Goal: Task Accomplishment & Management: Use online tool/utility

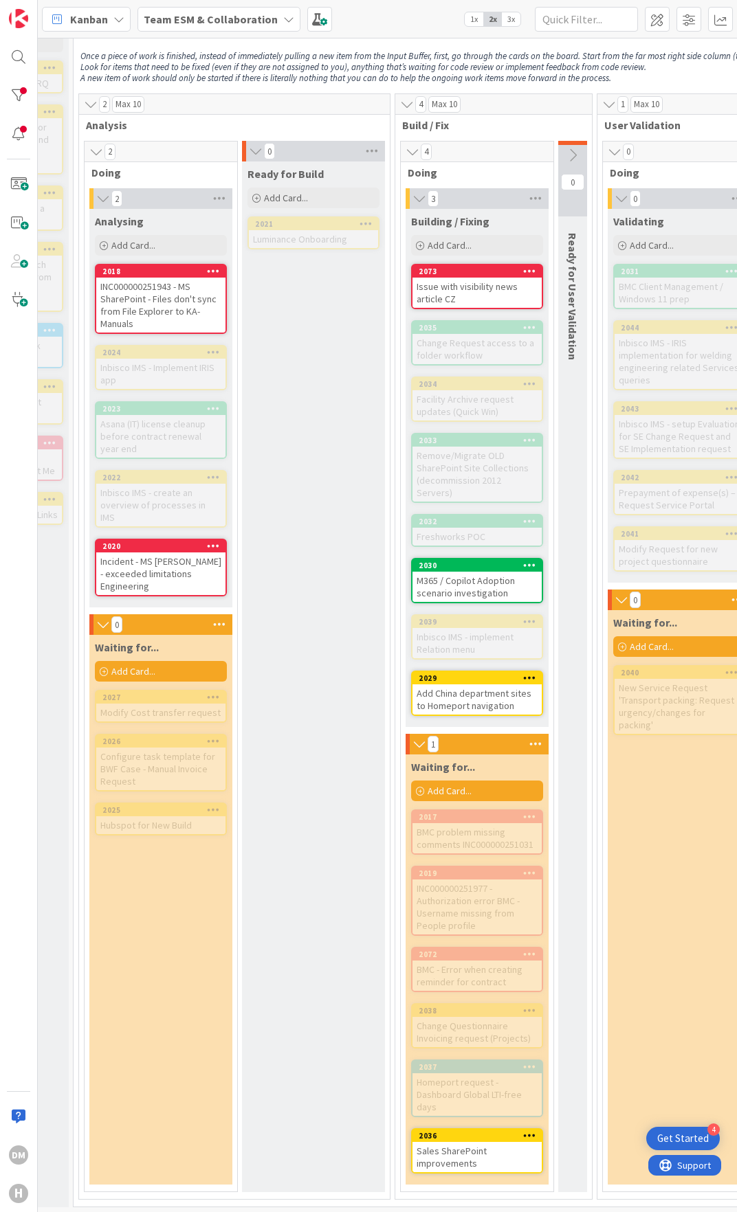
scroll to position [56, 234]
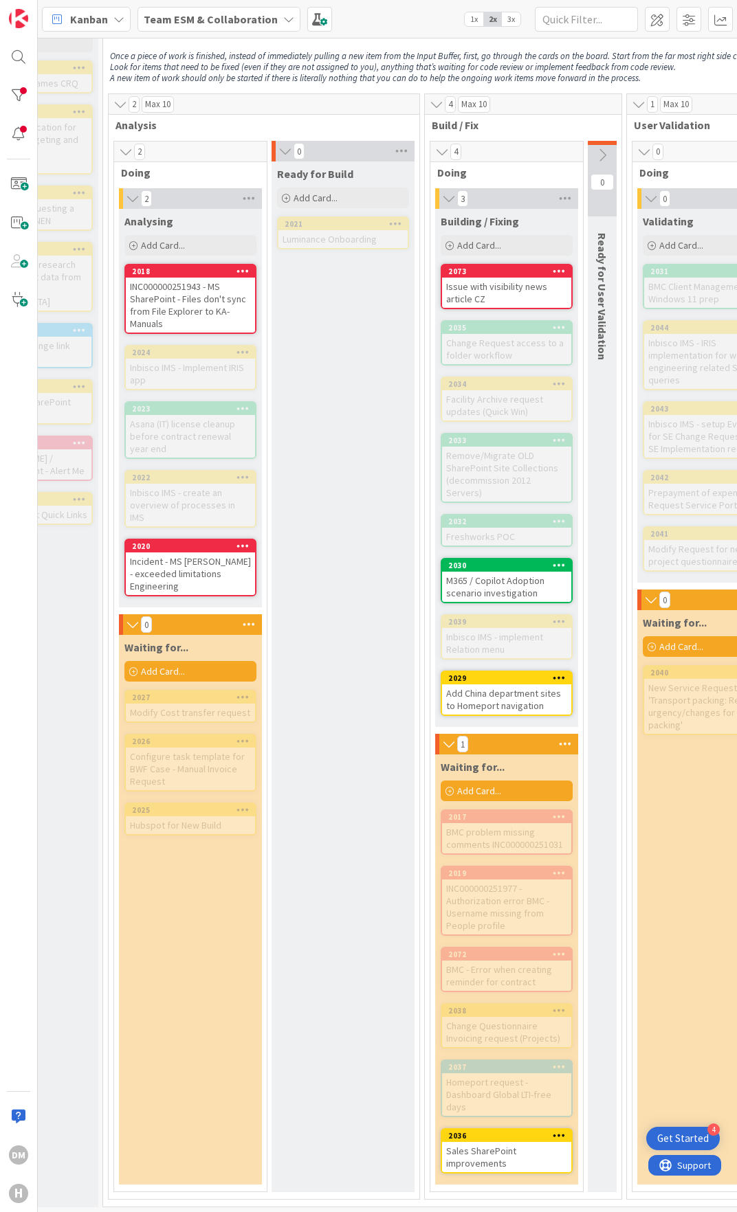
click at [191, 553] on div "Incident - MS [PERSON_NAME] - exceeded limitations Engineering" at bounding box center [190, 574] width 129 height 43
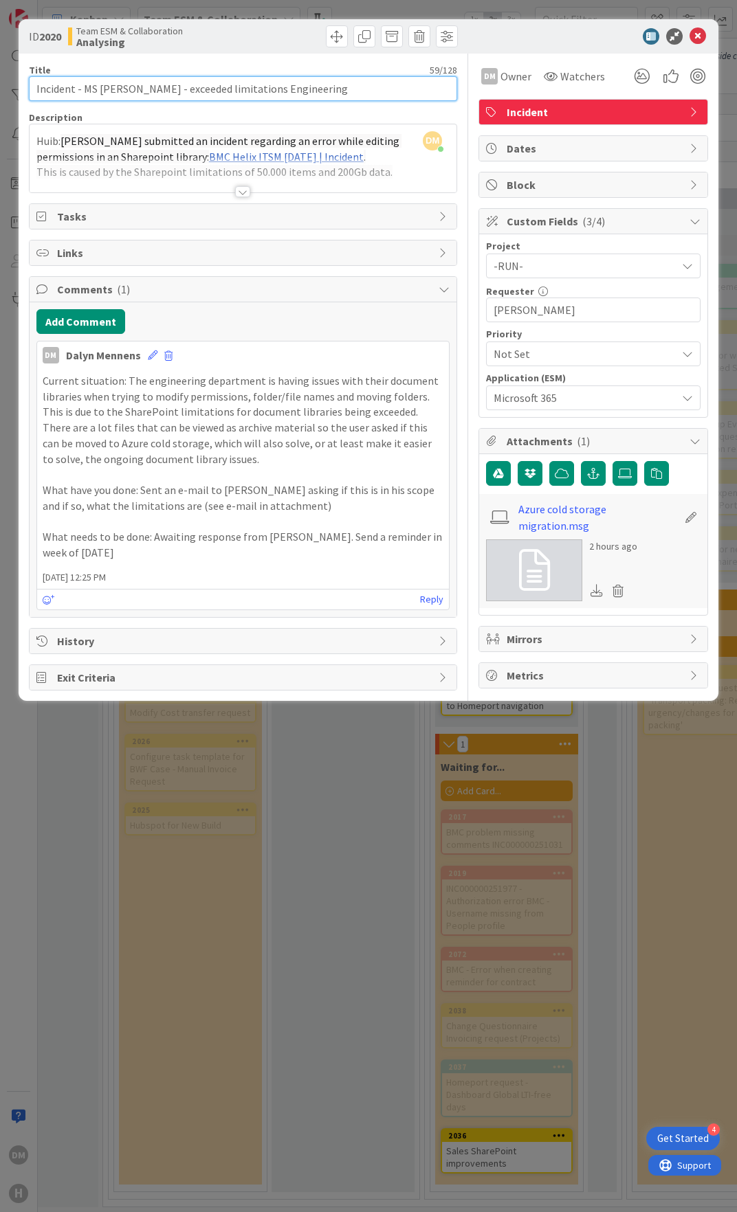
drag, startPoint x: 85, startPoint y: 90, endPoint x: 310, endPoint y: 89, distance: 225.5
click at [310, 89] on input "Incident - MS [PERSON_NAME] - exceeded limitations Engineering" at bounding box center [243, 88] width 428 height 25
click at [696, 34] on icon at bounding box center [697, 36] width 16 height 16
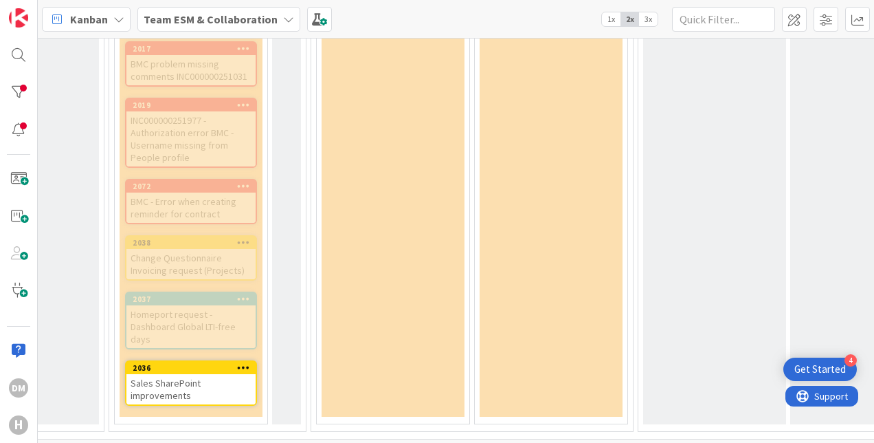
scroll to position [825, 544]
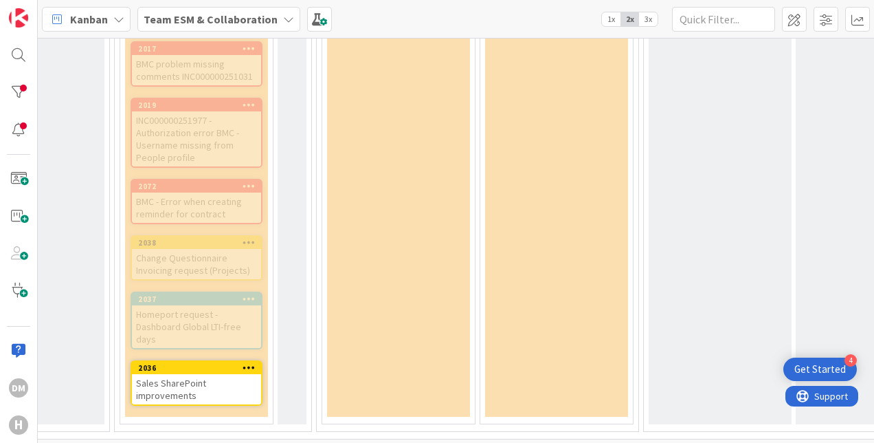
click at [213, 374] on div "Sales SharePoint improvements" at bounding box center [196, 389] width 129 height 30
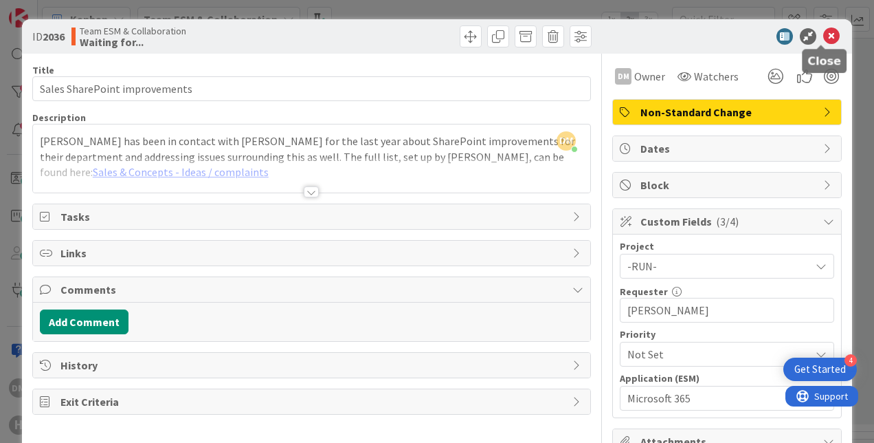
click at [736, 36] on icon at bounding box center [831, 36] width 16 height 16
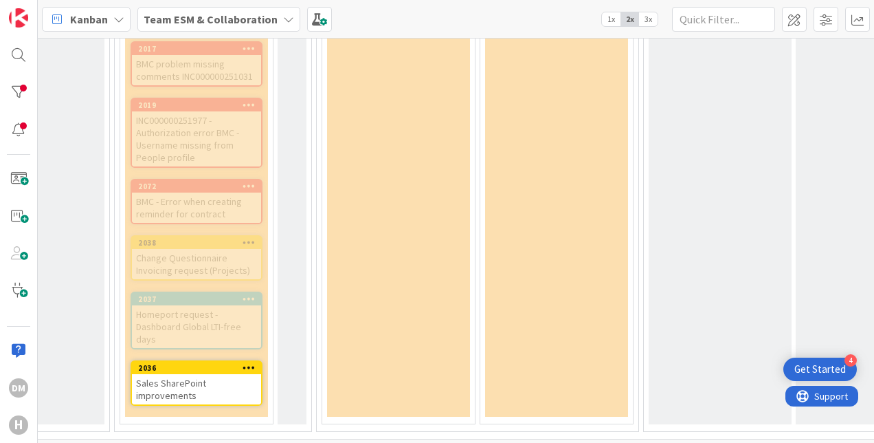
click at [203, 374] on div "Sales SharePoint improvements" at bounding box center [196, 389] width 129 height 30
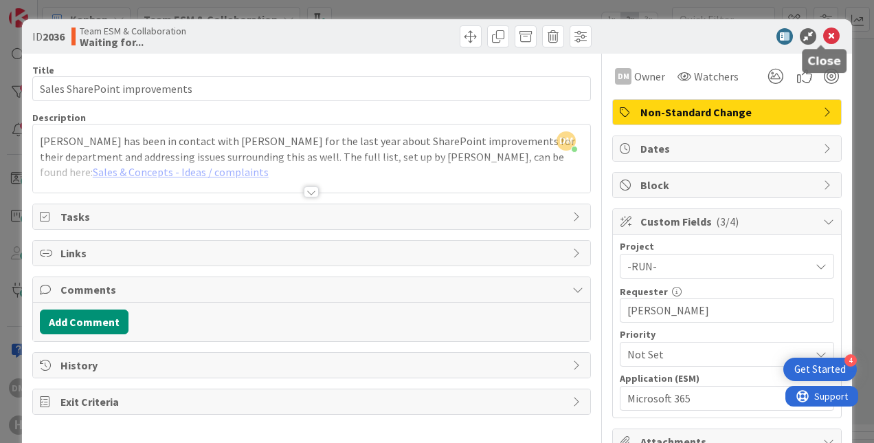
click at [736, 36] on icon at bounding box center [831, 36] width 16 height 16
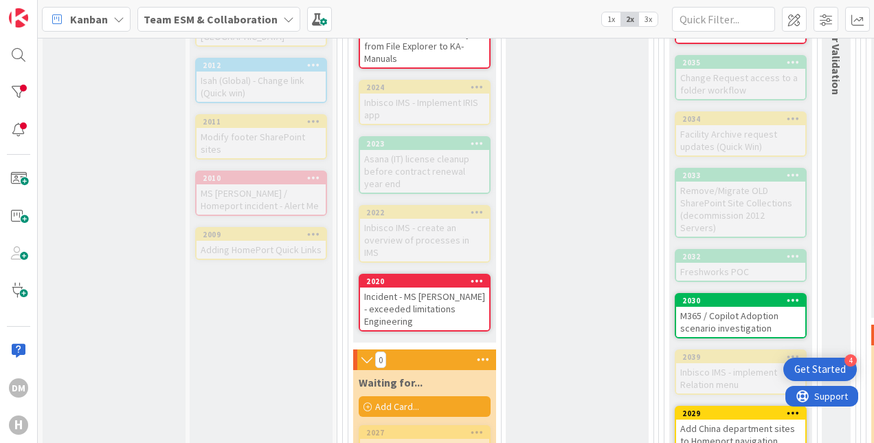
scroll to position [344, 0]
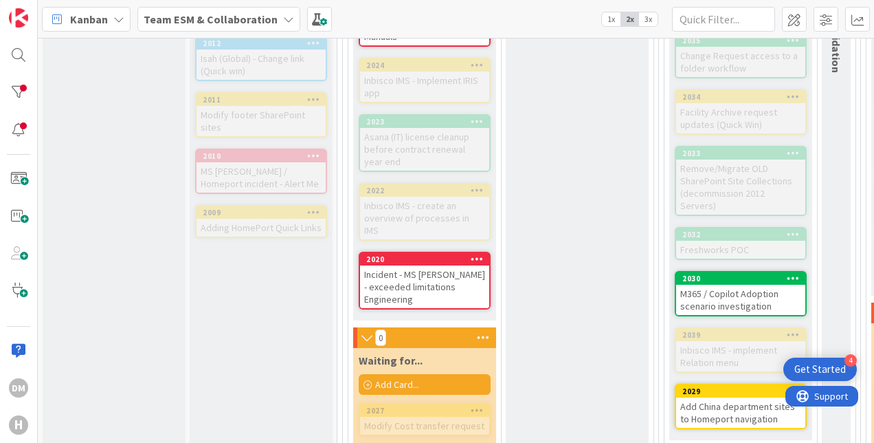
click at [465, 280] on div "Incident - MS [PERSON_NAME] - exceeded limitations Engineering" at bounding box center [424, 286] width 129 height 43
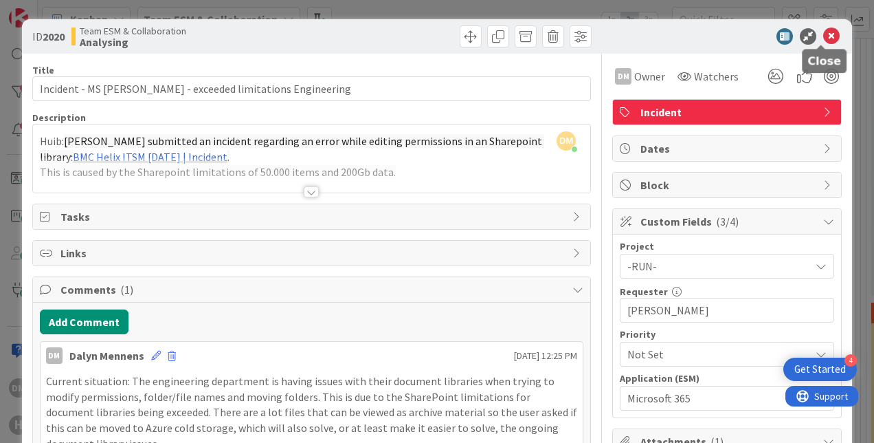
click at [736, 39] on icon at bounding box center [831, 36] width 16 height 16
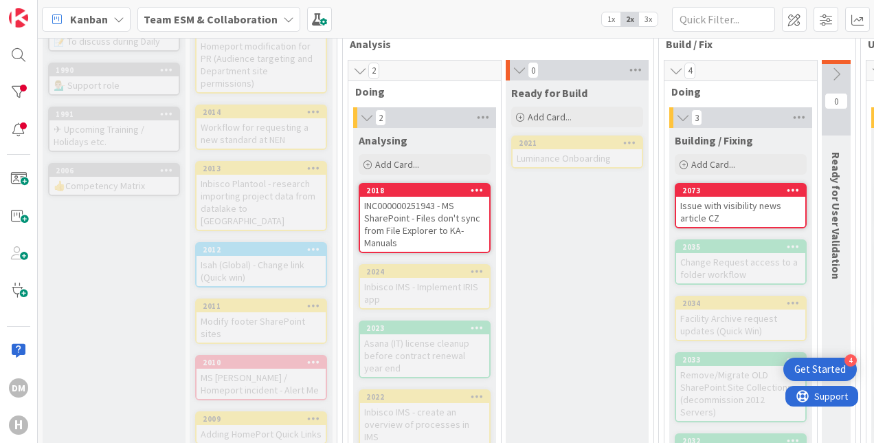
click at [439, 219] on div "INC000000251943 - MS SharePoint - Files don't sync from File Explorer to KA-Man…" at bounding box center [424, 224] width 129 height 55
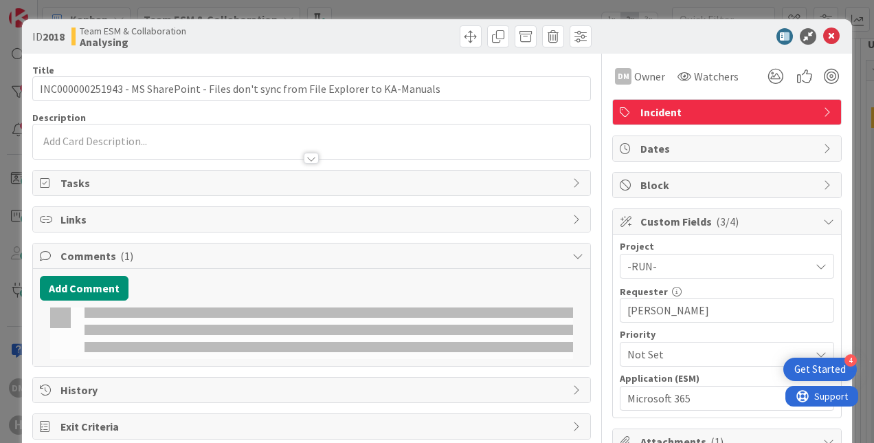
type input "INC000000251943 - MS SharePoint - Files don't sync from File Explorer to KA-Man…"
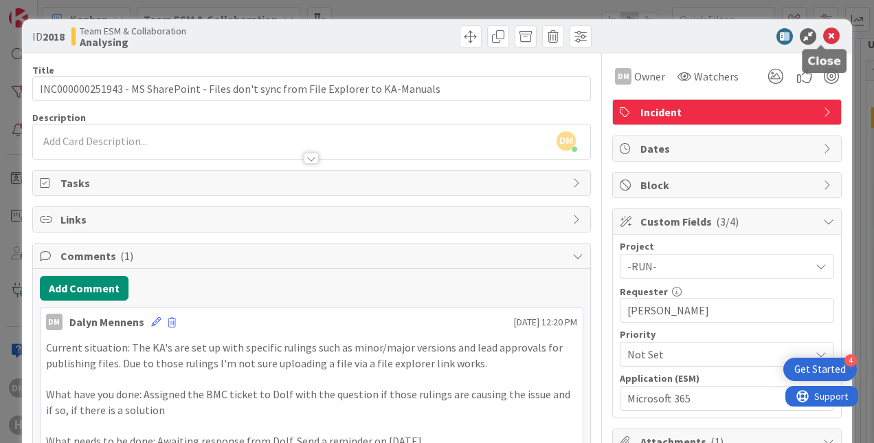
click at [736, 37] on icon at bounding box center [831, 36] width 16 height 16
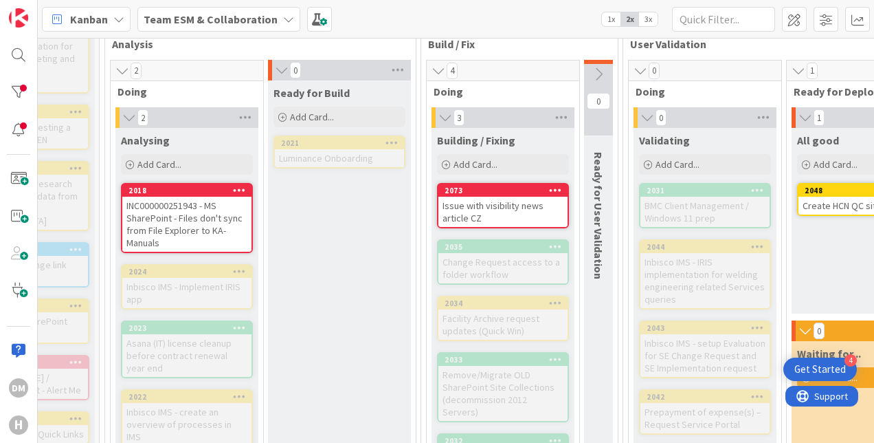
scroll to position [137, 463]
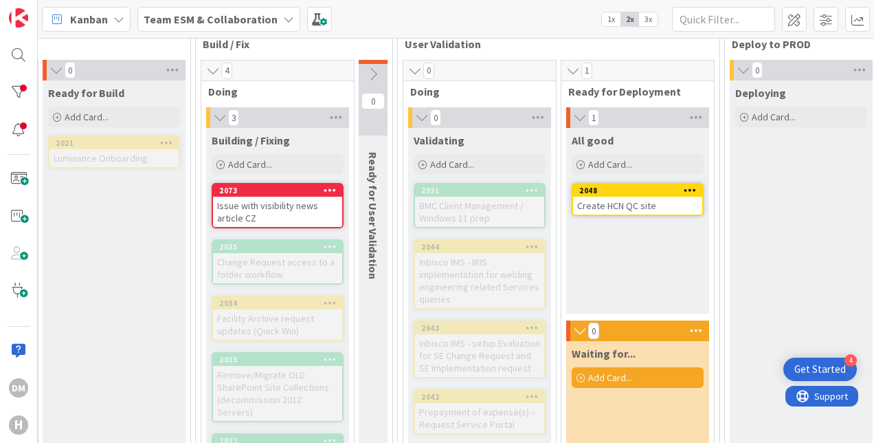
click at [285, 201] on div "Issue with visibility news article CZ" at bounding box center [277, 212] width 129 height 30
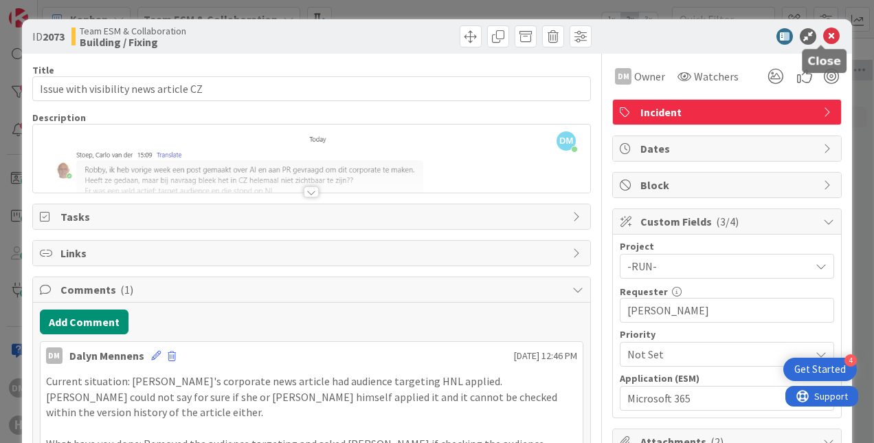
click at [736, 33] on icon at bounding box center [831, 36] width 16 height 16
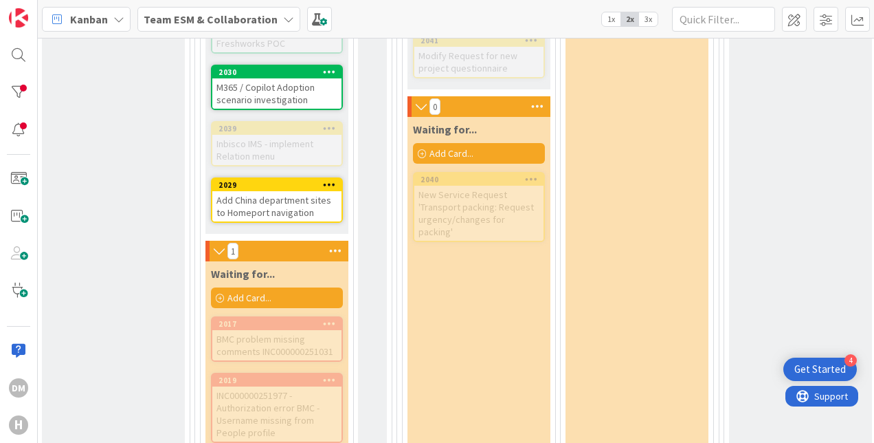
scroll to position [825, 464]
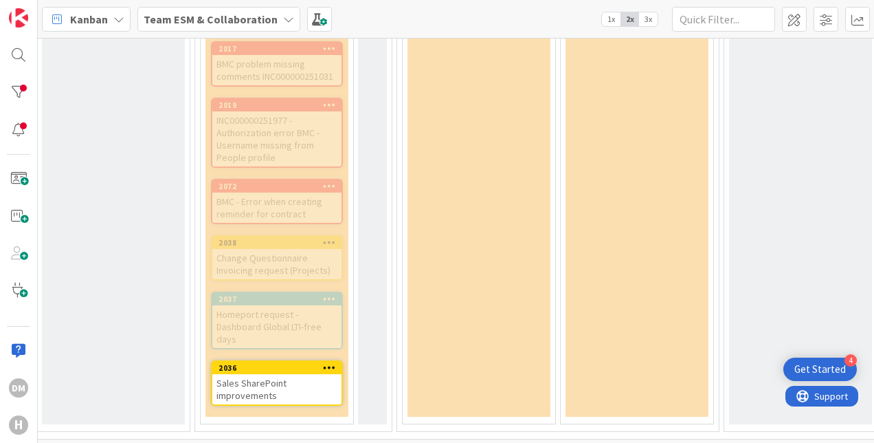
click at [269, 374] on div "Sales SharePoint improvements" at bounding box center [276, 389] width 129 height 30
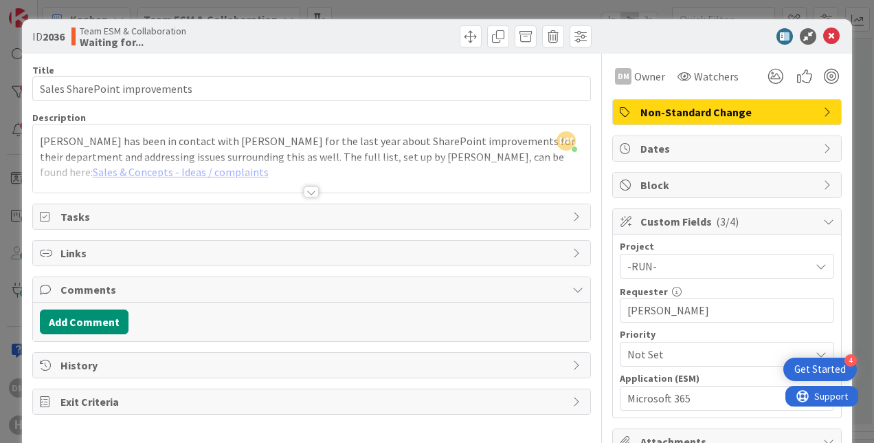
click at [304, 194] on div at bounding box center [311, 191] width 15 height 11
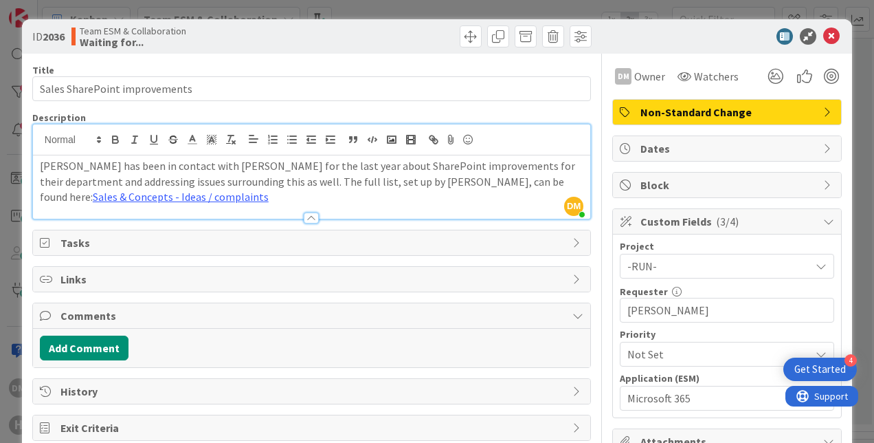
click at [38, 166] on div "[PERSON_NAME] has been in contact with [PERSON_NAME] for the last year about Sh…" at bounding box center [311, 186] width 557 height 63
click at [274, 195] on p "[PERSON_NAME] has been in contact with [PERSON_NAME] for the last year about Sh…" at bounding box center [312, 181] width 544 height 47
click at [352, 173] on p "[PERSON_NAME] has been in contact with [PERSON_NAME] for the last year about Sh…" at bounding box center [312, 181] width 544 height 47
click at [736, 34] on icon at bounding box center [831, 36] width 16 height 16
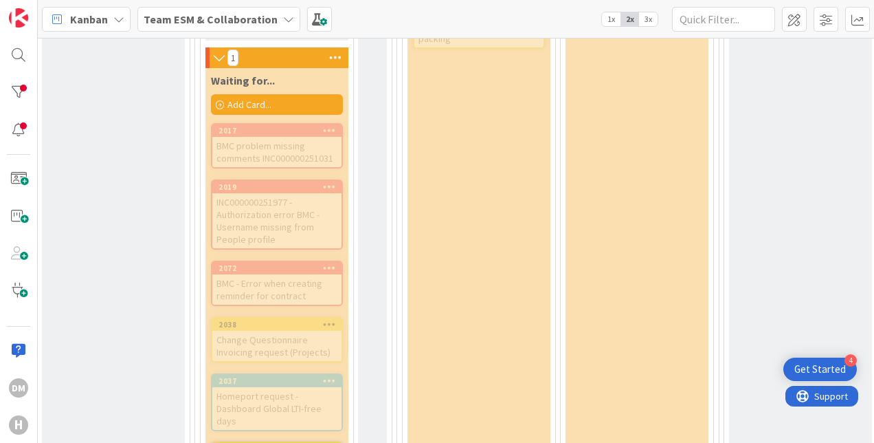
scroll to position [825, 464]
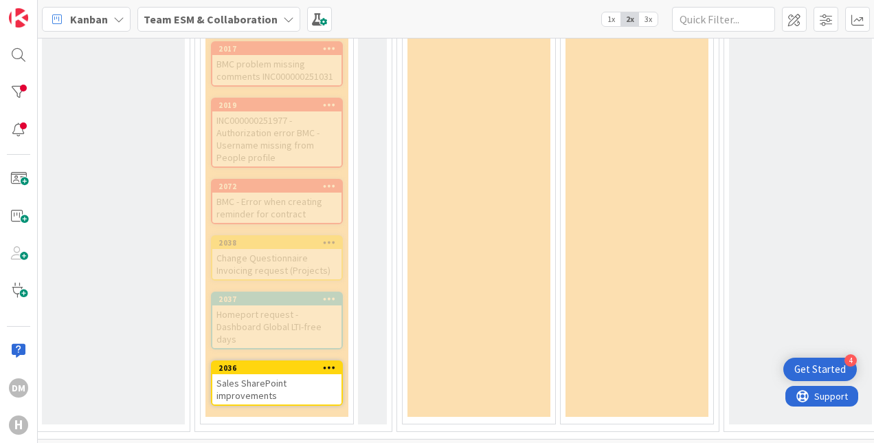
click at [258, 377] on div "Sales SharePoint improvements" at bounding box center [276, 389] width 129 height 30
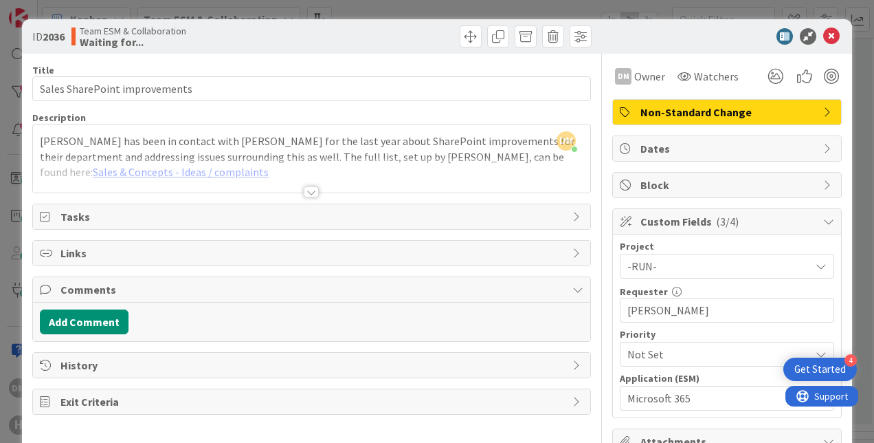
click at [304, 190] on div at bounding box center [311, 191] width 15 height 11
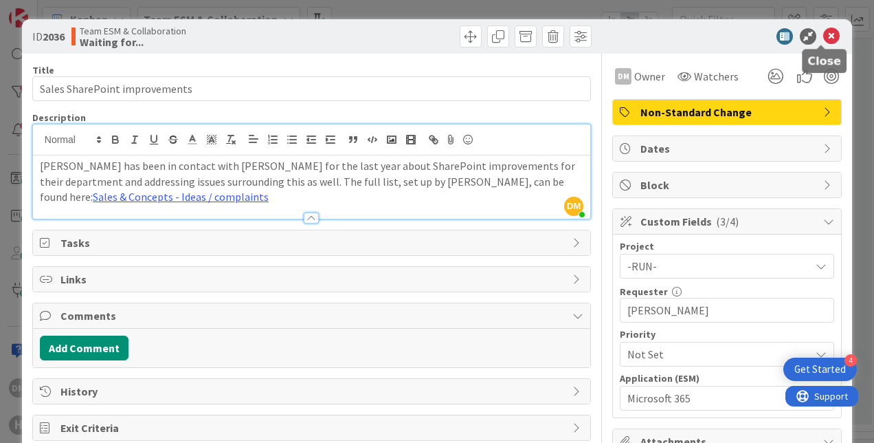
click at [736, 37] on icon at bounding box center [831, 36] width 16 height 16
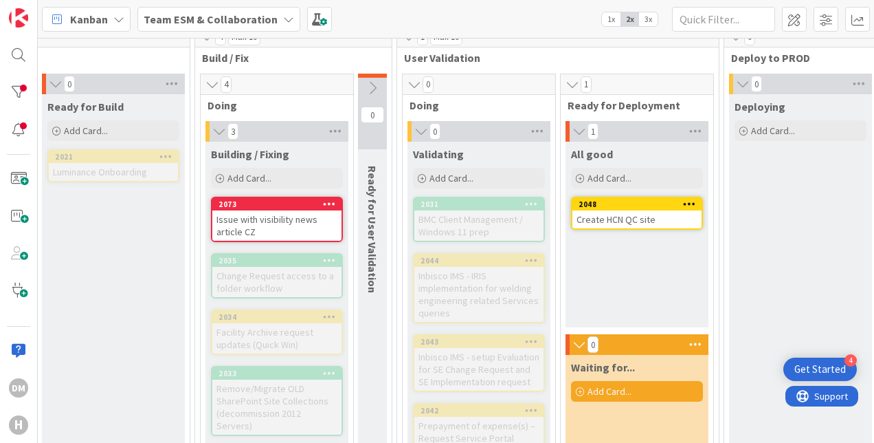
scroll to position [206, 464]
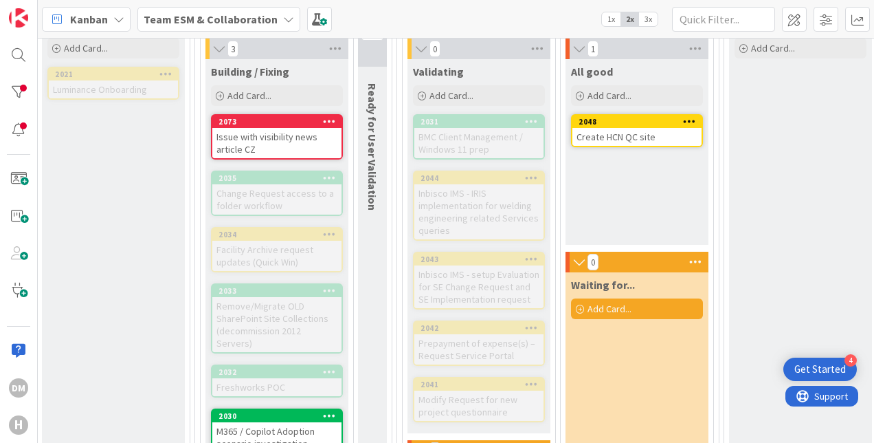
click at [631, 139] on div "Create HCN QC site" at bounding box center [637, 137] width 129 height 18
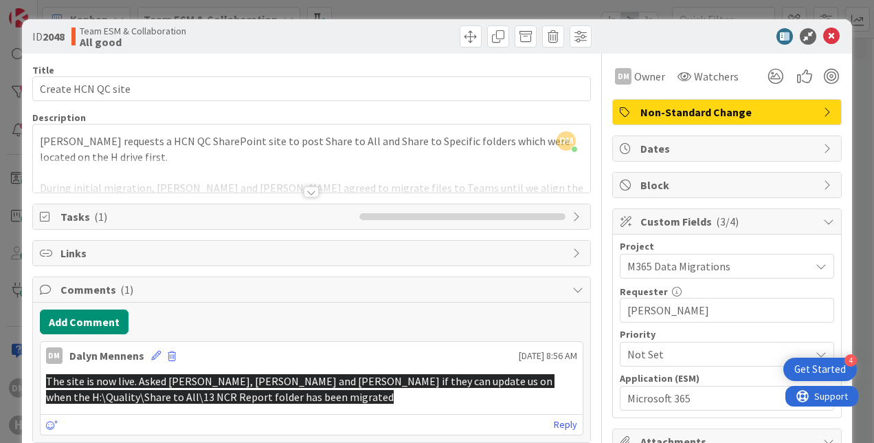
scroll to position [137, 0]
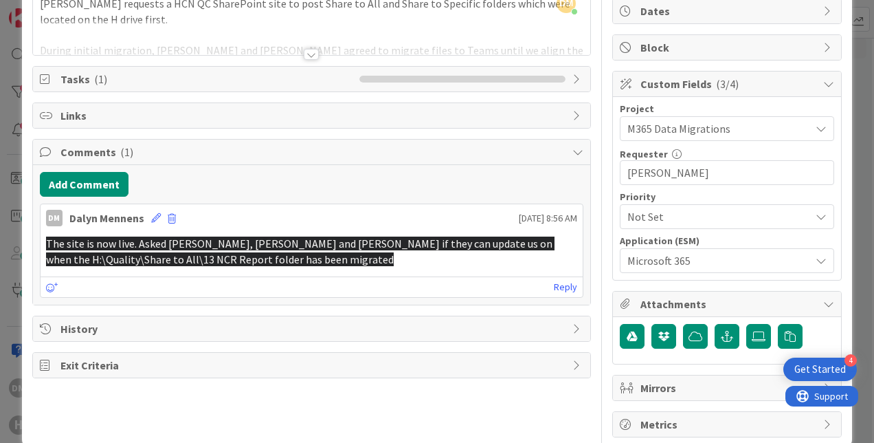
click at [304, 398] on div "Title 18 / 128 Create HCN QC site Description DM [PERSON_NAME] joined 17 m ago …" at bounding box center [311, 176] width 559 height 521
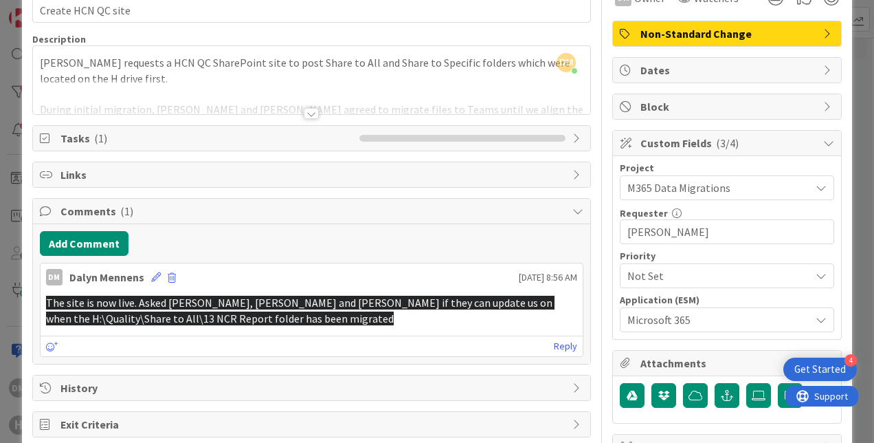
scroll to position [0, 0]
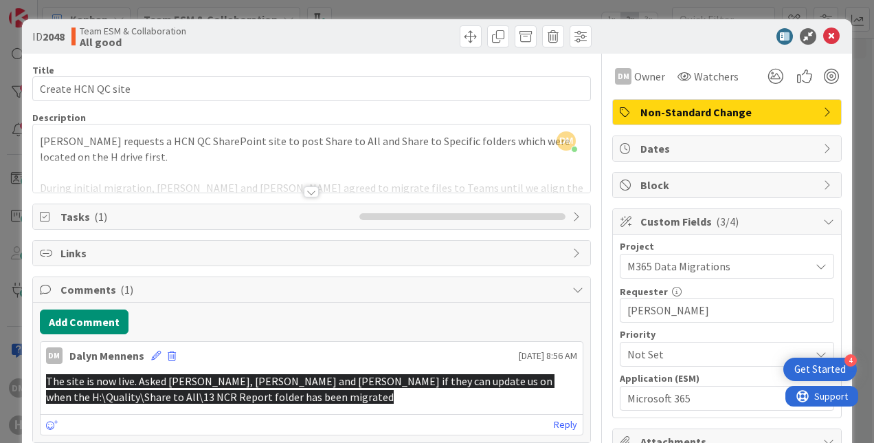
click at [43, 213] on icon at bounding box center [47, 216] width 14 height 11
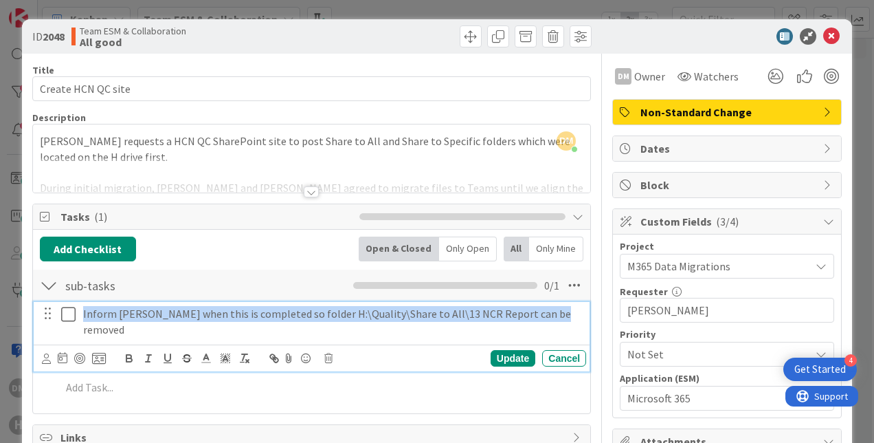
drag, startPoint x: 81, startPoint y: 311, endPoint x: 546, endPoint y: 309, distance: 464.7
click at [546, 309] on div "Inform [PERSON_NAME] when this is completed so folder H:\Quality\Share to All\1…" at bounding box center [332, 321] width 509 height 39
copy p "Inform [PERSON_NAME] when this is completed so folder H:\Quality\Share to All\1…"
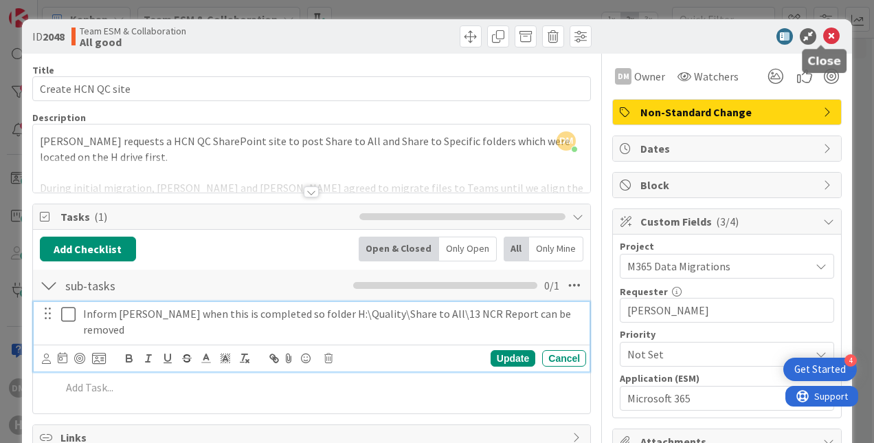
click at [736, 36] on icon at bounding box center [831, 36] width 16 height 16
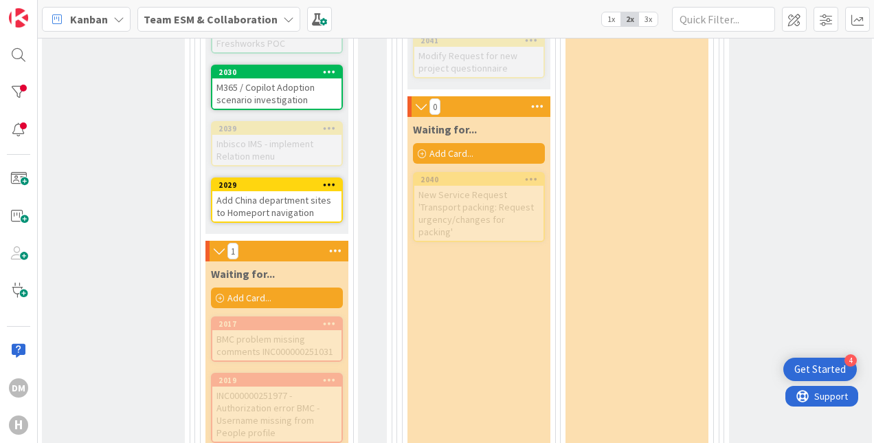
scroll to position [619, 464]
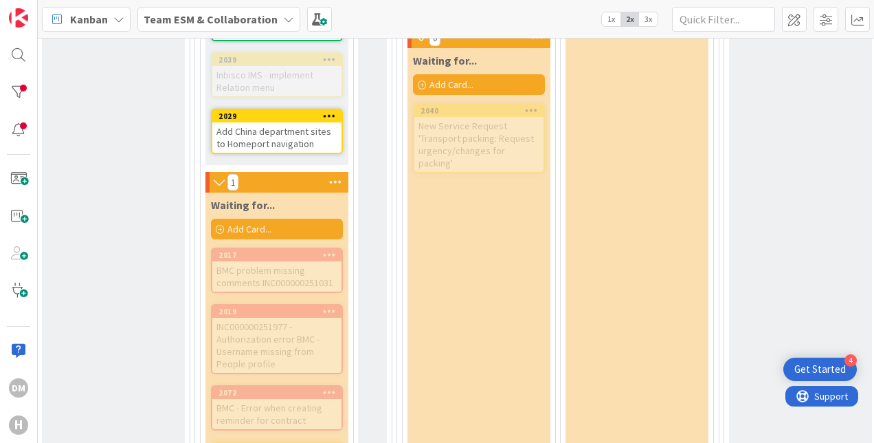
click at [265, 223] on span "Add Card..." at bounding box center [250, 229] width 44 height 12
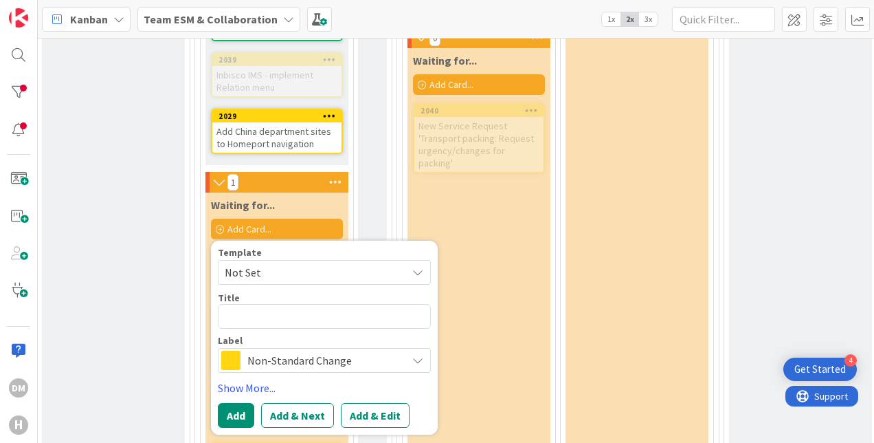
type textarea "x"
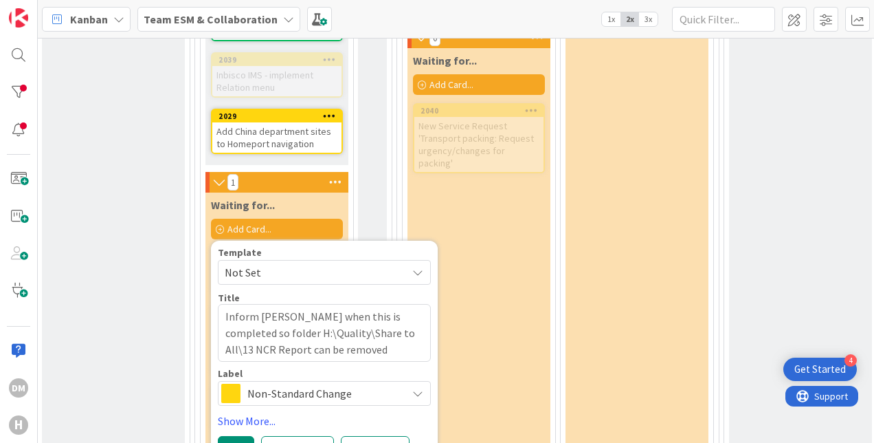
scroll to position [756, 464]
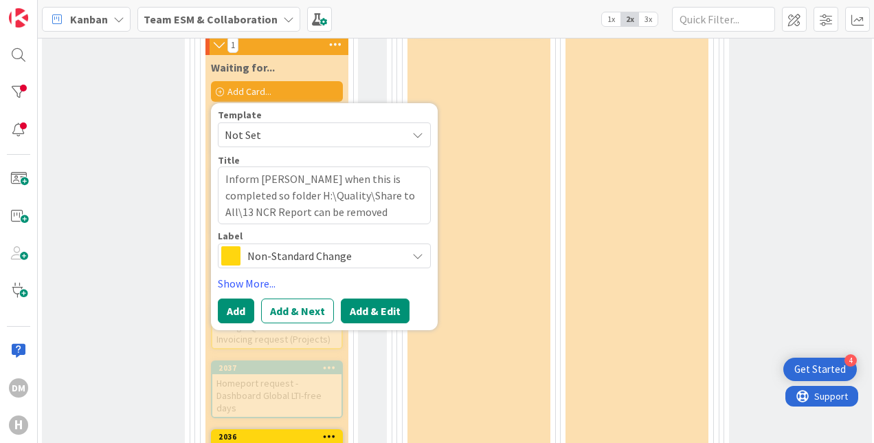
type textarea "Inform [PERSON_NAME] when this is completed so folder H:\Quality\Share to All\1…"
click at [390, 298] on button "Add & Edit" at bounding box center [375, 310] width 69 height 25
type textarea "x"
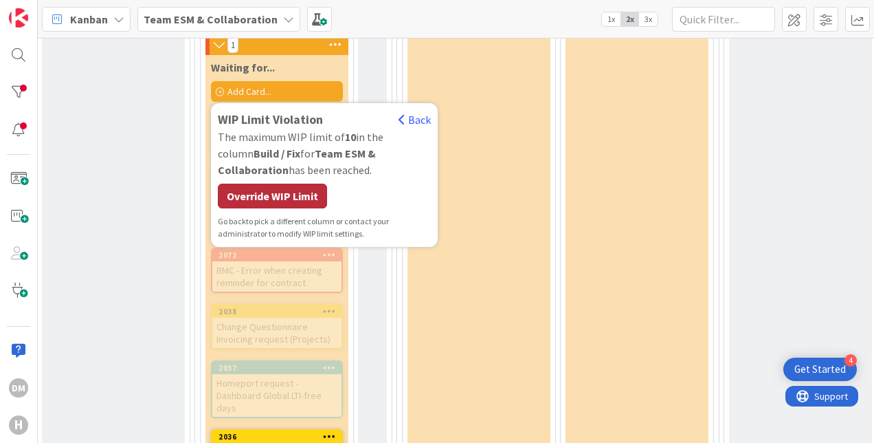
click at [309, 184] on div "Override WIP Limit" at bounding box center [272, 196] width 109 height 25
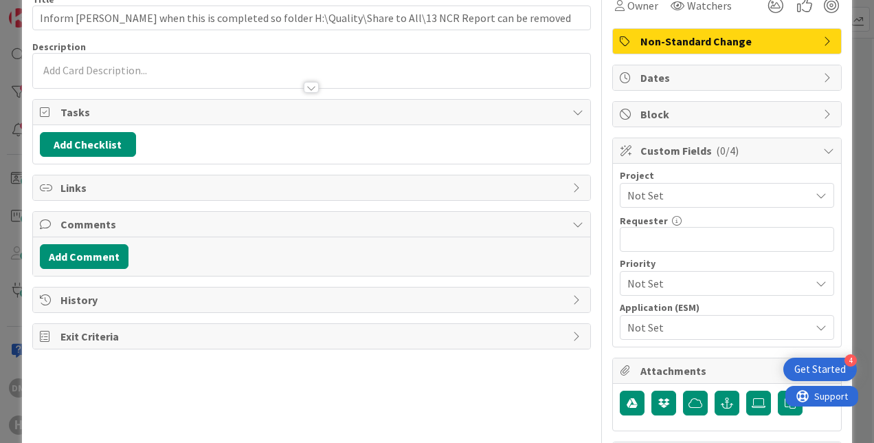
scroll to position [137, 0]
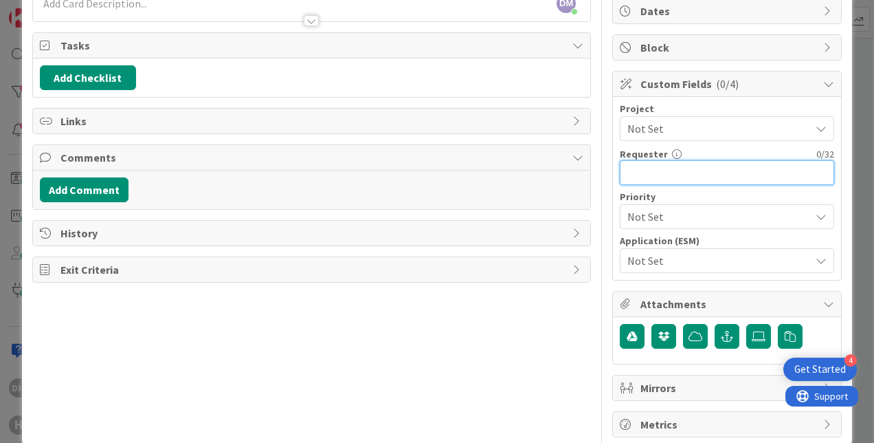
click at [732, 170] on input "text" at bounding box center [727, 172] width 214 height 25
type input "L"
type input "[PERSON_NAME]"
click at [689, 213] on span "Not Set" at bounding box center [716, 216] width 176 height 19
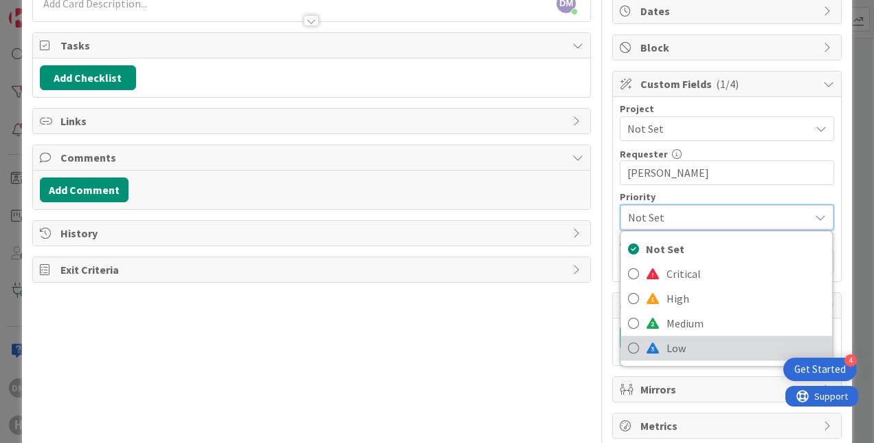
click at [647, 344] on span at bounding box center [653, 347] width 14 height 11
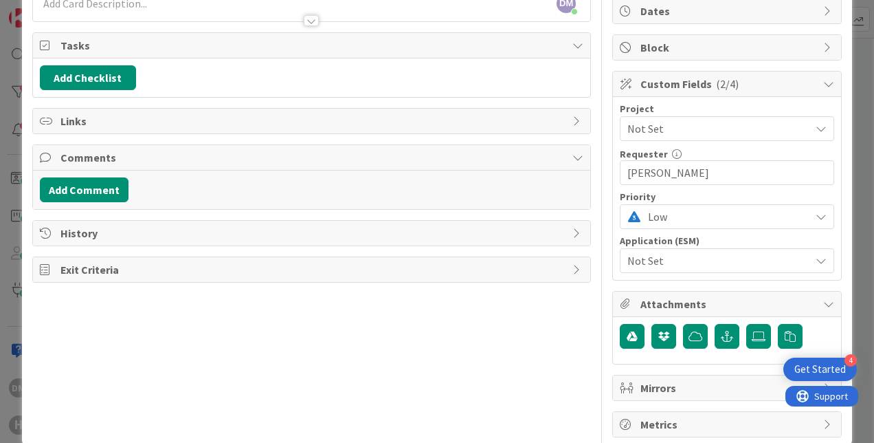
click at [649, 263] on span "Not Set" at bounding box center [716, 260] width 176 height 19
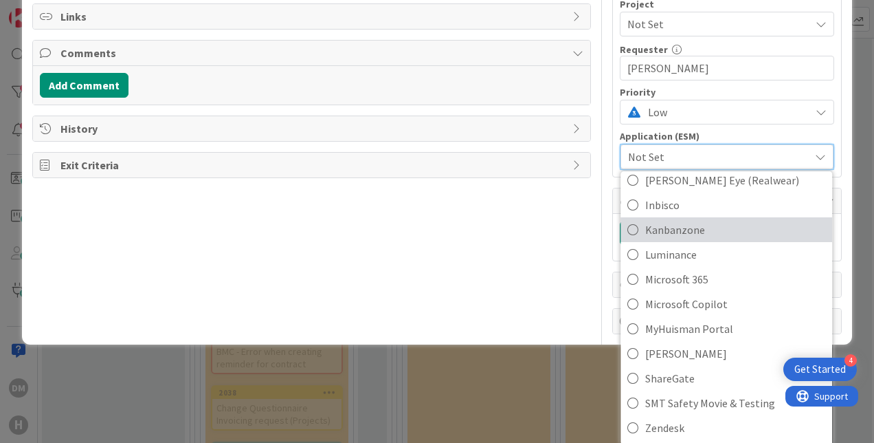
scroll to position [242, 0]
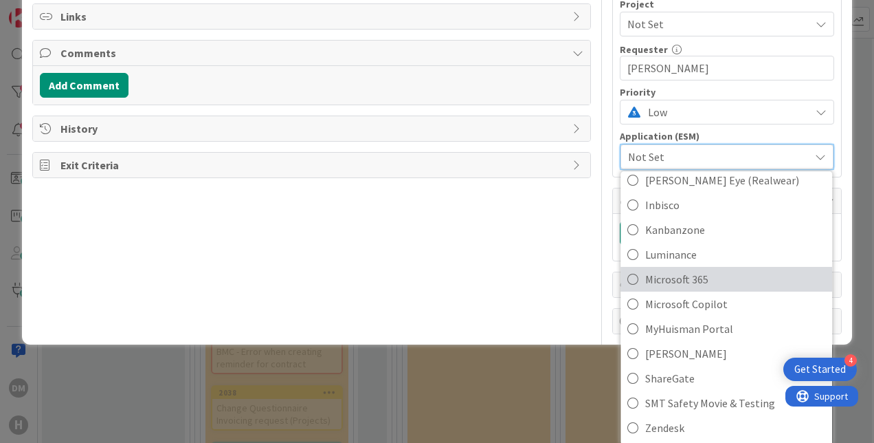
click at [676, 283] on span "Microsoft 365" at bounding box center [736, 279] width 180 height 21
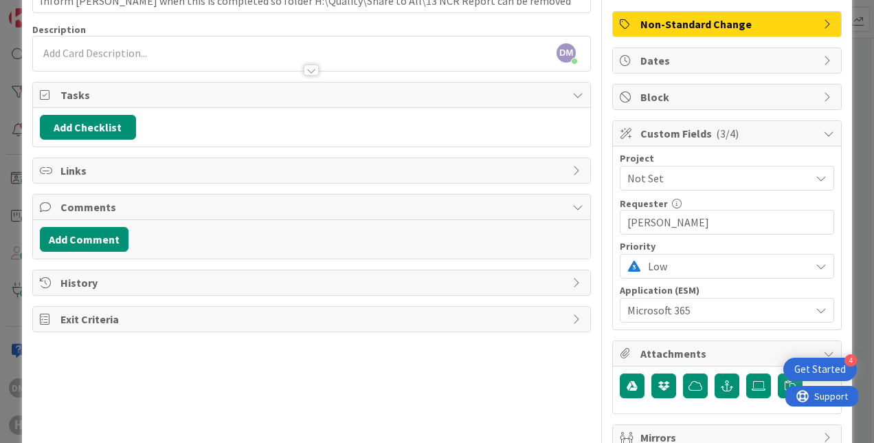
scroll to position [137, 0]
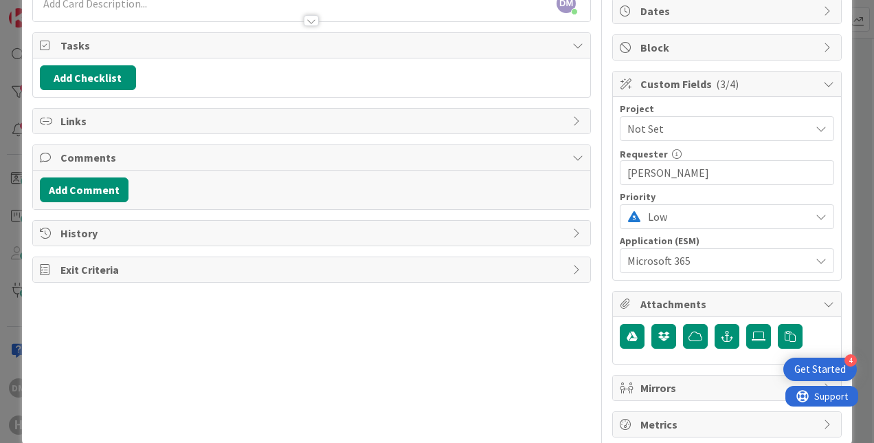
click at [267, 120] on span "Links" at bounding box center [312, 121] width 505 height 16
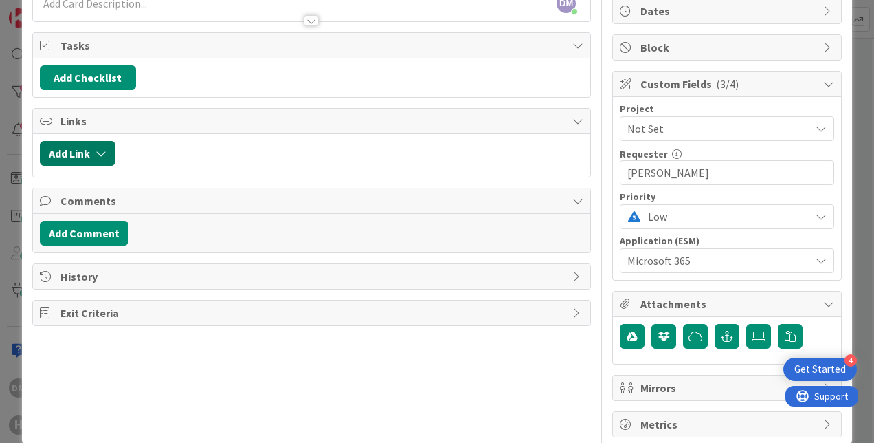
click at [107, 151] on button "Add Link" at bounding box center [78, 153] width 76 height 25
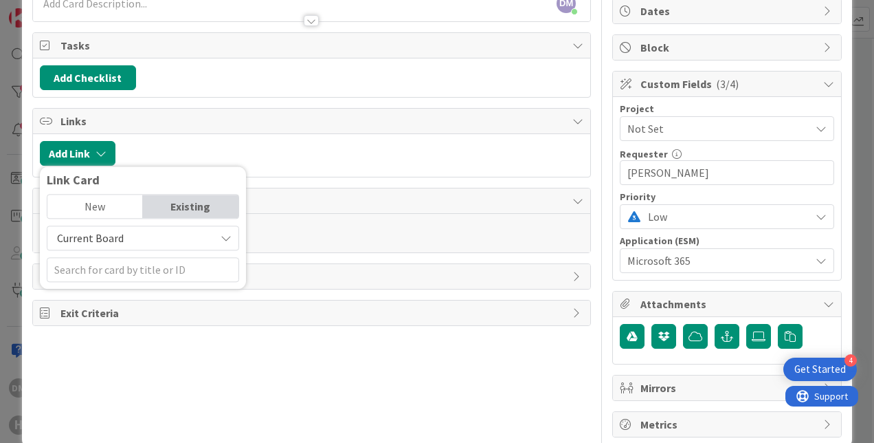
click at [121, 234] on span "Current Board" at bounding box center [131, 237] width 154 height 19
click at [114, 261] on input "text" at bounding box center [143, 269] width 192 height 25
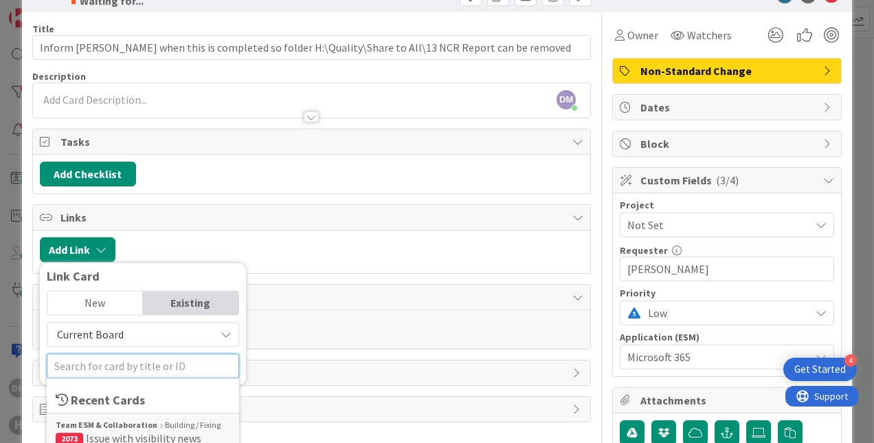
scroll to position [228, 0]
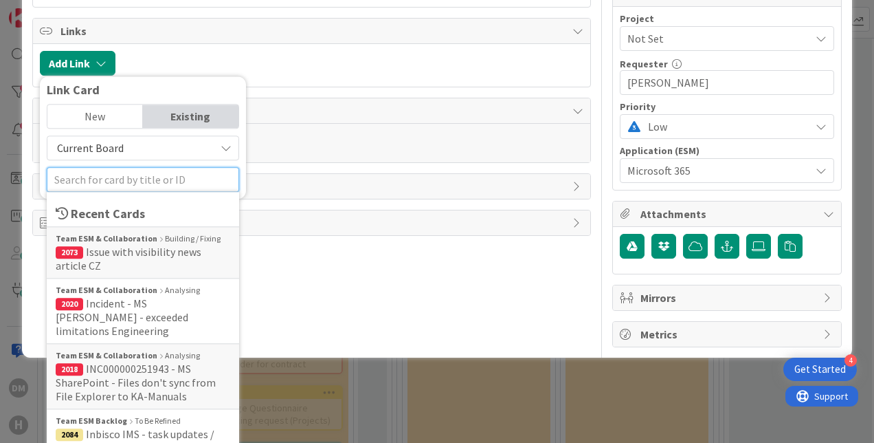
click at [159, 179] on input "text" at bounding box center [143, 179] width 192 height 25
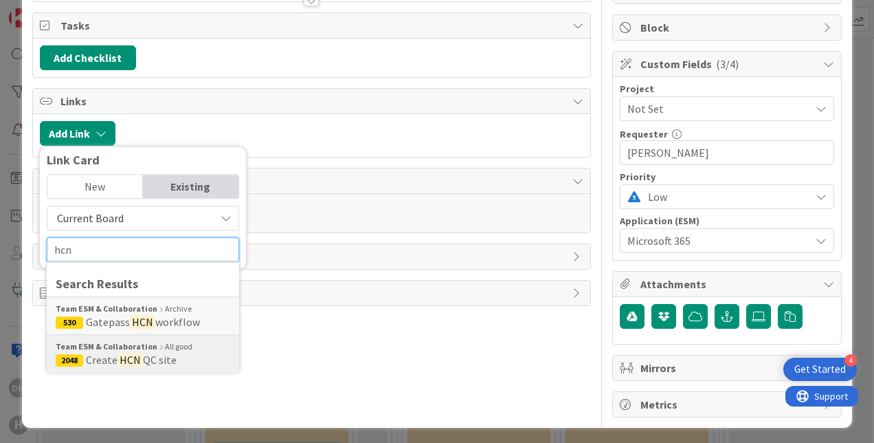
type input "hcn"
click at [170, 353] on span "QC site" at bounding box center [160, 360] width 34 height 14
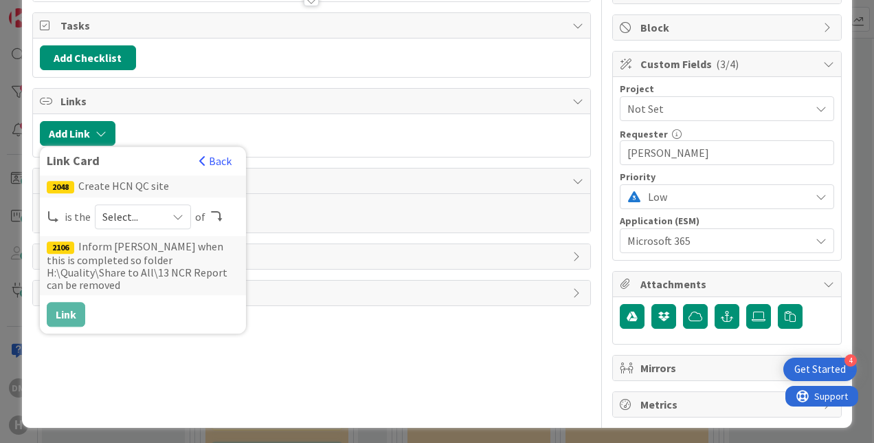
click at [151, 209] on span "Select..." at bounding box center [131, 216] width 58 height 19
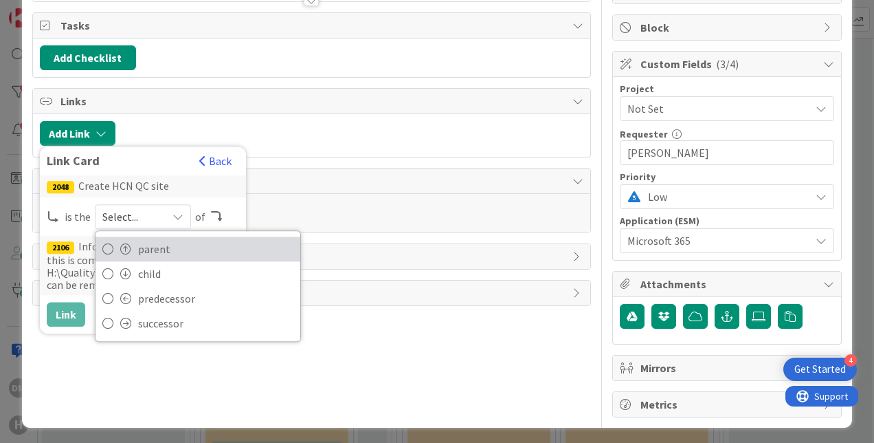
click at [153, 242] on span "parent" at bounding box center [215, 249] width 155 height 21
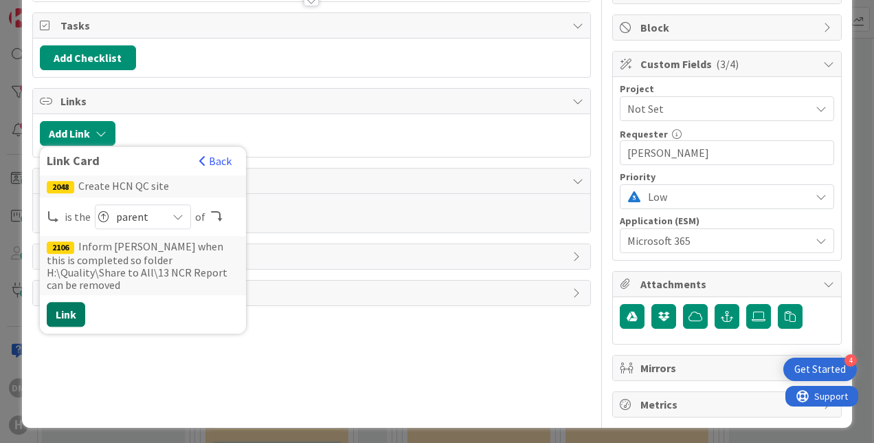
click at [74, 302] on button "Link" at bounding box center [66, 314] width 38 height 25
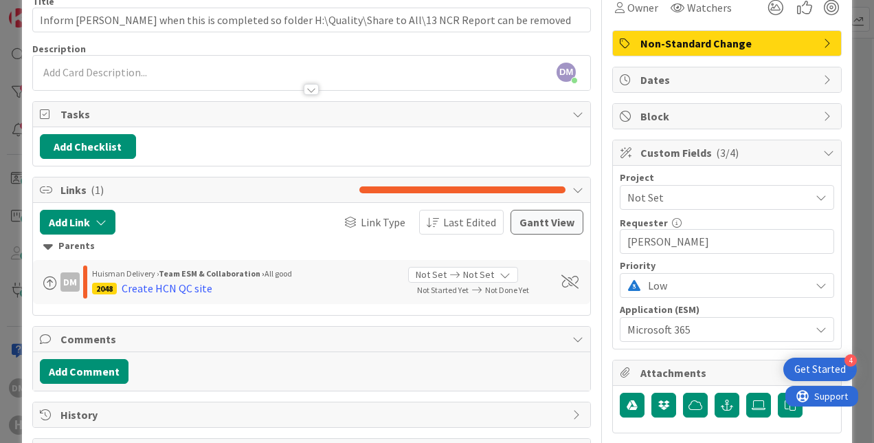
scroll to position [137, 0]
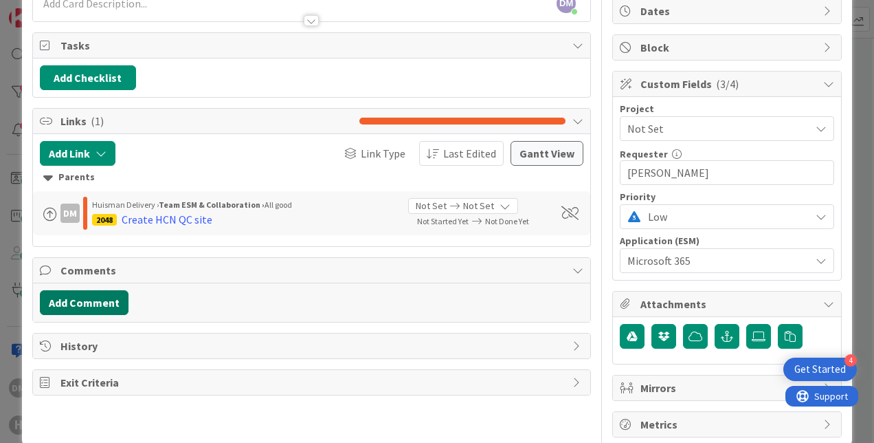
click at [104, 297] on button "Add Comment" at bounding box center [84, 302] width 89 height 25
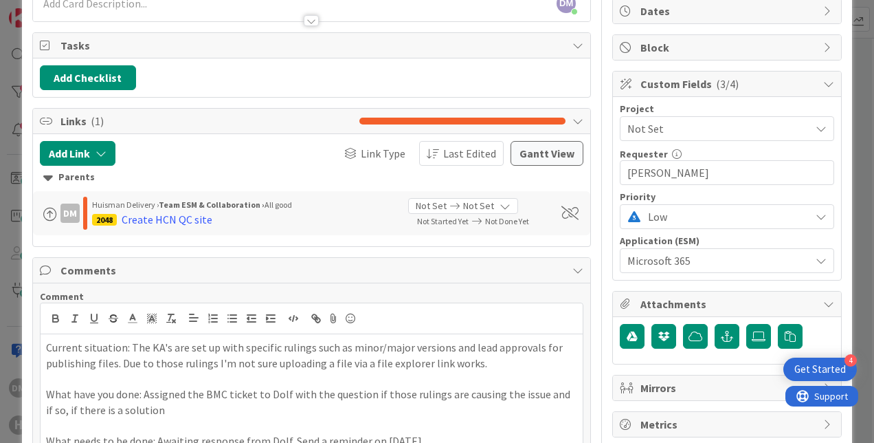
scroll to position [139, 0]
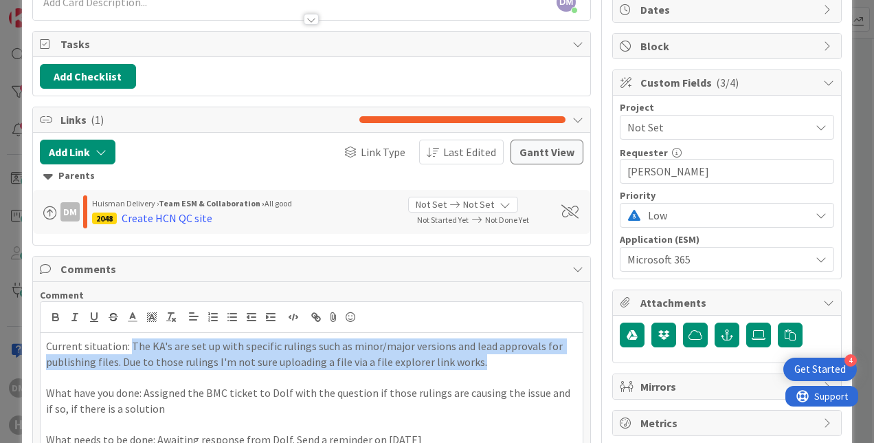
drag, startPoint x: 129, startPoint y: 341, endPoint x: 481, endPoint y: 364, distance: 352.7
click at [481, 364] on p "Current situation: The KA's are set up with specific rulings such as minor/majo…" at bounding box center [311, 353] width 531 height 31
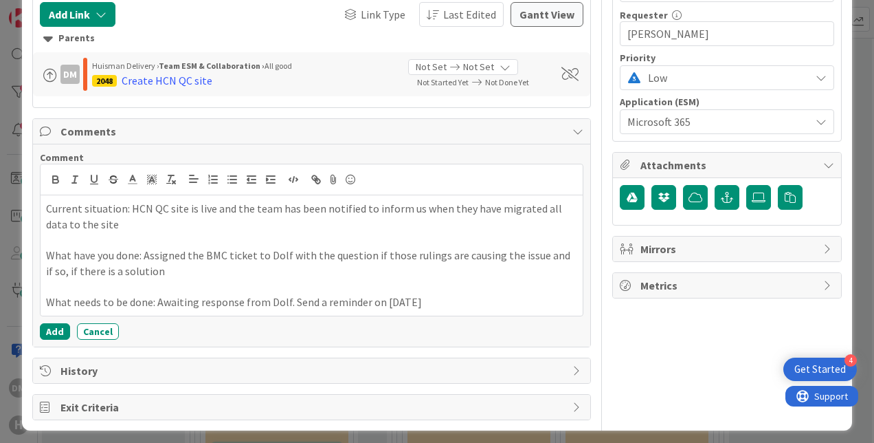
scroll to position [278, 0]
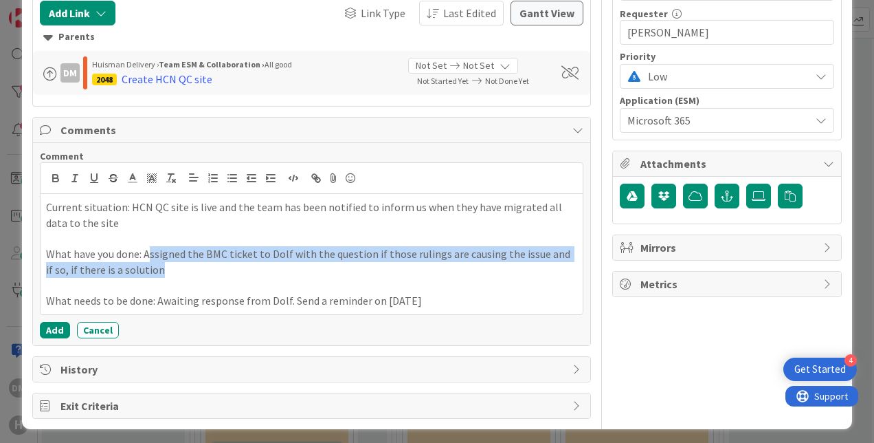
drag, startPoint x: 146, startPoint y: 250, endPoint x: 152, endPoint y: 260, distance: 11.1
click at [152, 260] on p "What have you done: Assigned the BMC ticket to Dolf with the question if those …" at bounding box center [311, 261] width 531 height 31
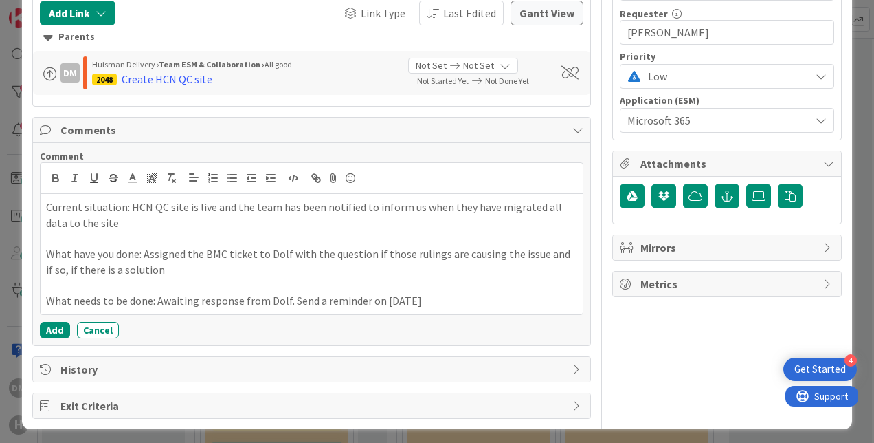
click at [145, 251] on p "What have you done: Assigned the BMC ticket to Dolf with the question if those …" at bounding box center [311, 261] width 531 height 31
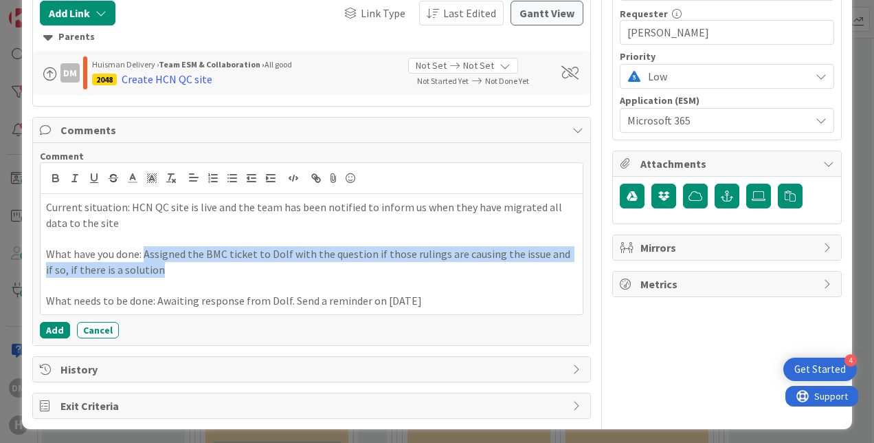
drag, startPoint x: 144, startPoint y: 249, endPoint x: 151, endPoint y: 265, distance: 17.0
click at [151, 265] on p "What have you done: Assigned the BMC ticket to Dolf with the question if those …" at bounding box center [311, 261] width 531 height 31
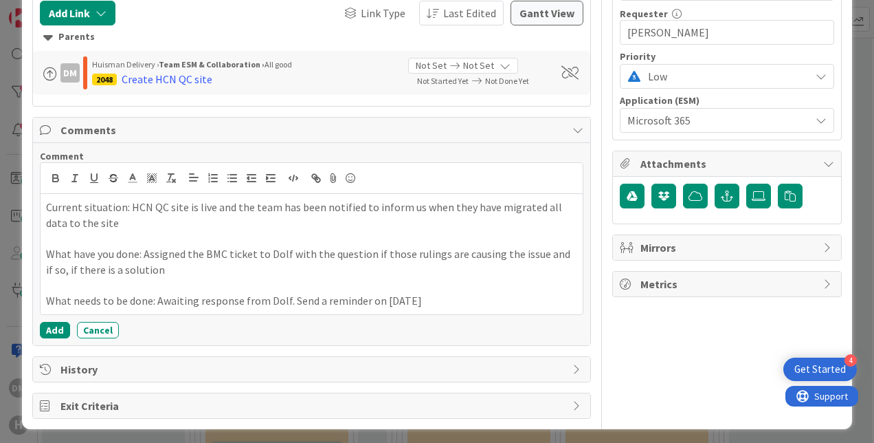
scroll to position [262, 0]
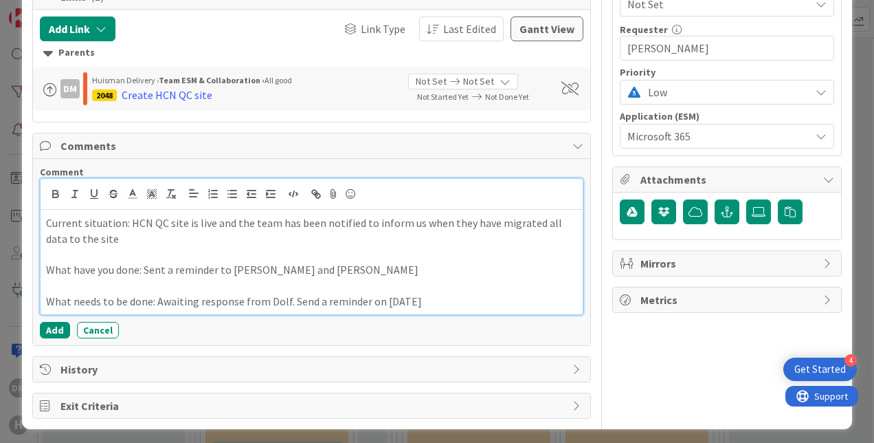
click at [382, 271] on p "What have you done: Sent a reminder to [PERSON_NAME] and [PERSON_NAME]" at bounding box center [311, 270] width 531 height 16
drag, startPoint x: 441, startPoint y: 298, endPoint x: 265, endPoint y: 301, distance: 176.7
click at [265, 301] on p "What needs to be done: Awaiting response from Dolf. Send a reminder on [DATE]" at bounding box center [311, 301] width 531 height 16
click at [437, 293] on p "What needs to be done: Awaiting response from [PERSON_NAME] or [PERSON_NAME]. S…" at bounding box center [311, 301] width 531 height 16
click at [375, 272] on p "What have you done: Sent a reminder to [PERSON_NAME] and [PERSON_NAME] [DATE]" at bounding box center [311, 270] width 531 height 16
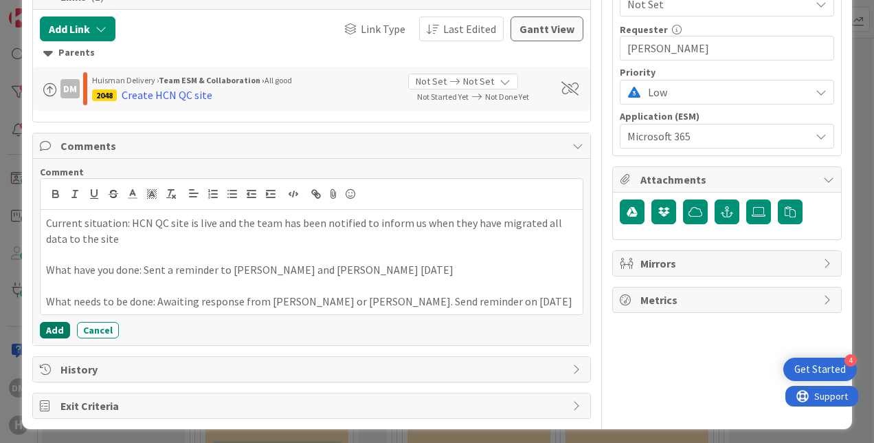
click at [48, 327] on button "Add" at bounding box center [55, 330] width 30 height 16
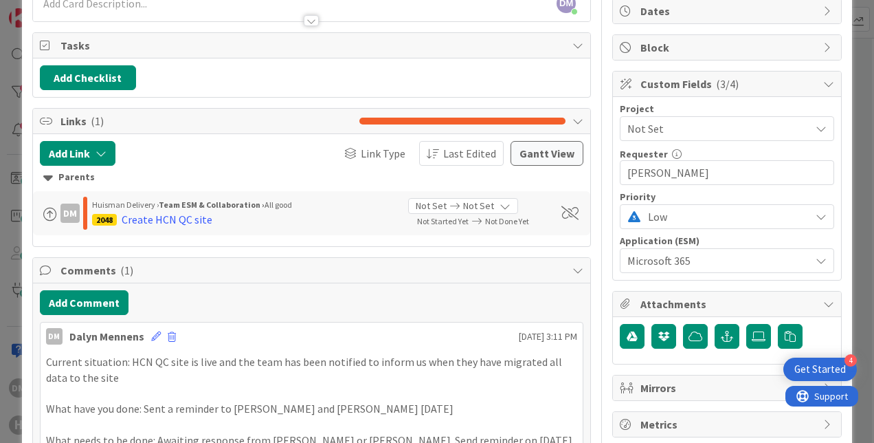
scroll to position [0, 0]
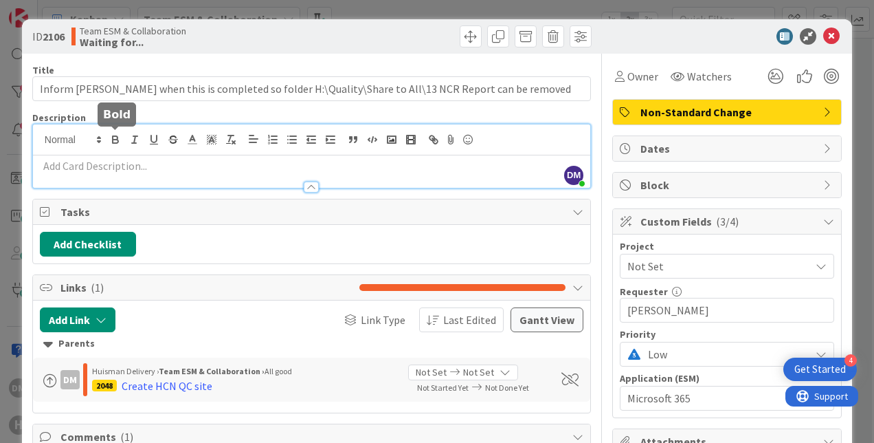
click at [118, 133] on div "DM [PERSON_NAME] joined 3 m ago" at bounding box center [311, 155] width 557 height 63
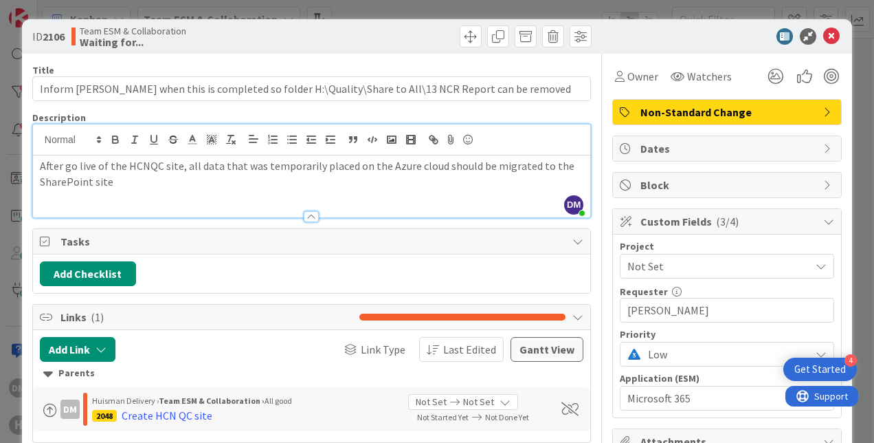
click at [414, 60] on div "Title 98 / 128 Inform [PERSON_NAME] when this is completed so folder H:\Quality…" at bounding box center [311, 404] width 559 height 701
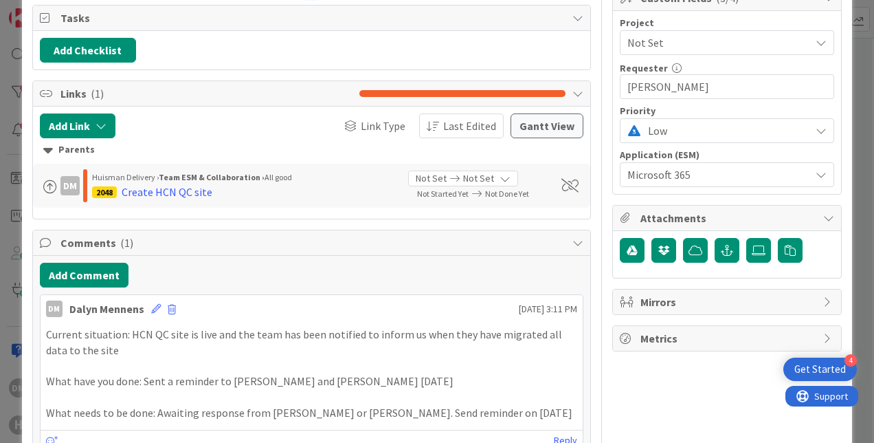
scroll to position [335, 0]
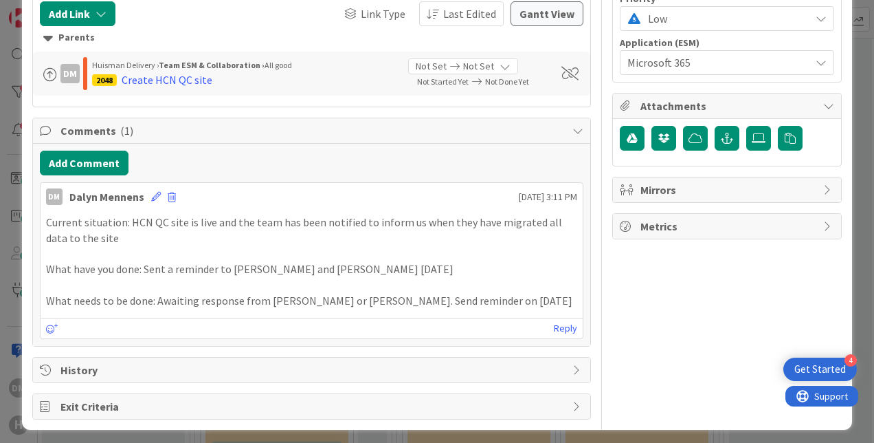
click at [173, 368] on span "History" at bounding box center [312, 370] width 505 height 16
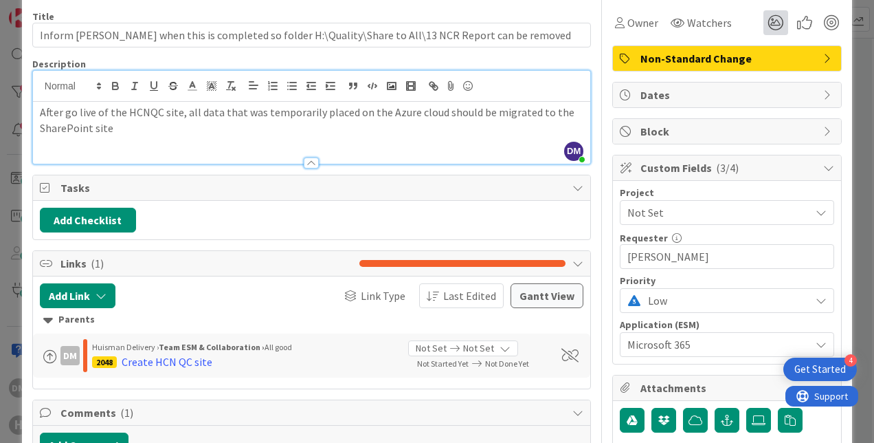
scroll to position [0, 0]
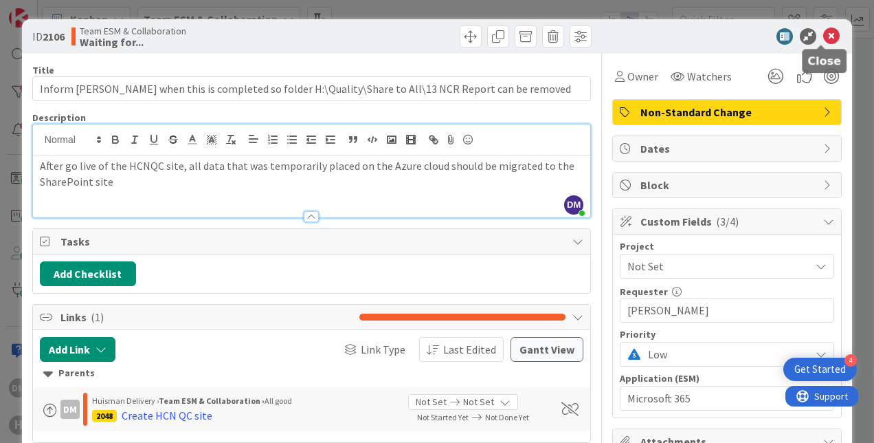
click at [736, 36] on icon at bounding box center [831, 36] width 16 height 16
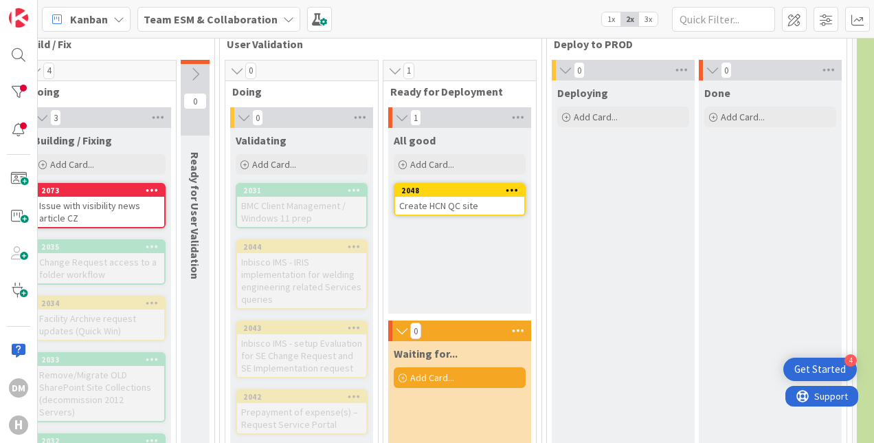
scroll to position [137, 734]
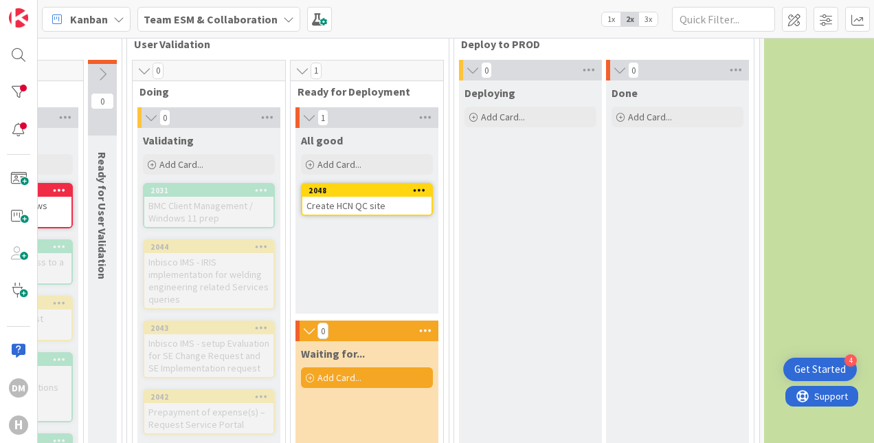
click at [471, 65] on icon at bounding box center [472, 70] width 15 height 14
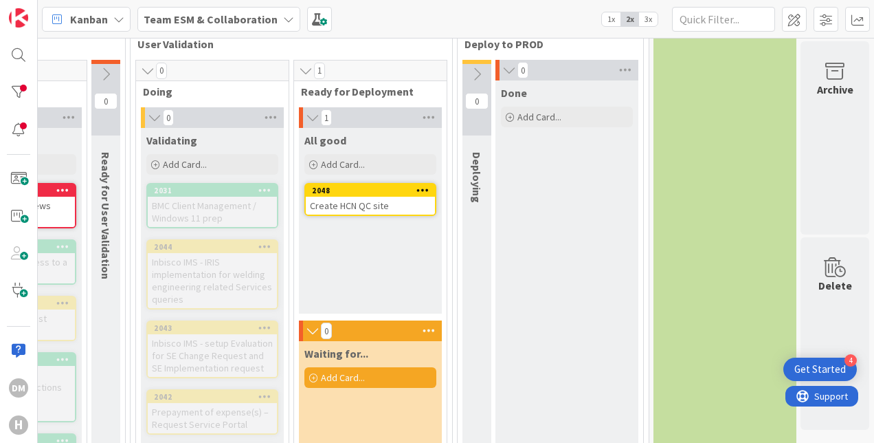
click at [502, 66] on icon at bounding box center [509, 70] width 15 height 14
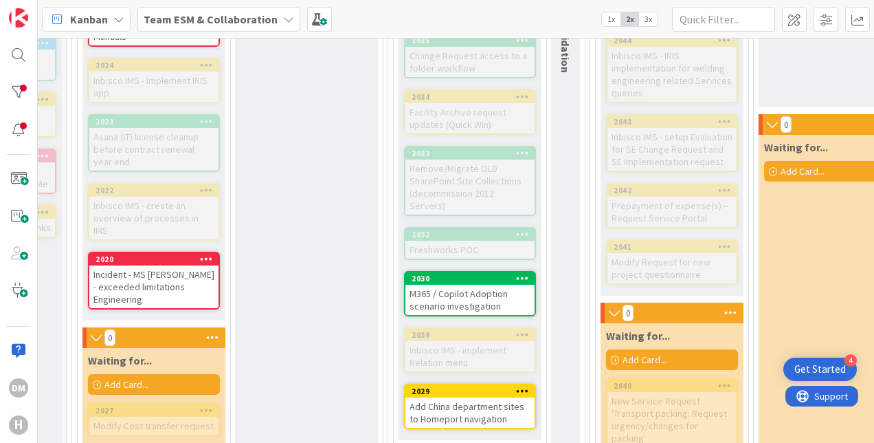
scroll to position [344, 257]
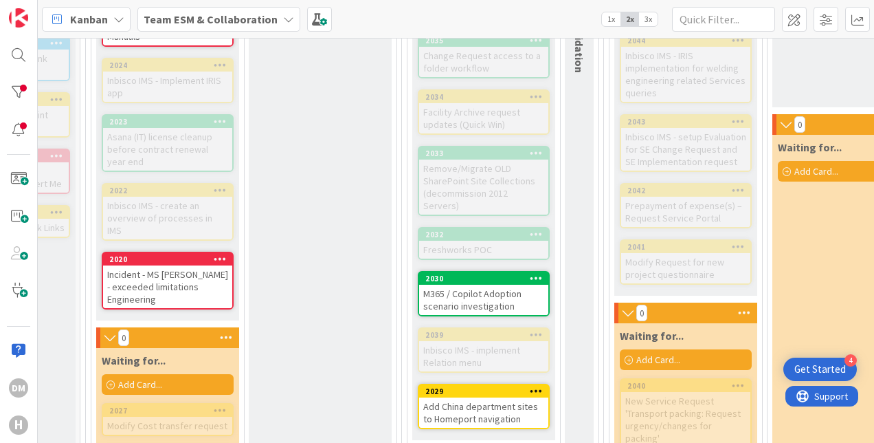
click at [472, 285] on div "M365 / Copilot Adoption scenario investigation" at bounding box center [483, 300] width 129 height 30
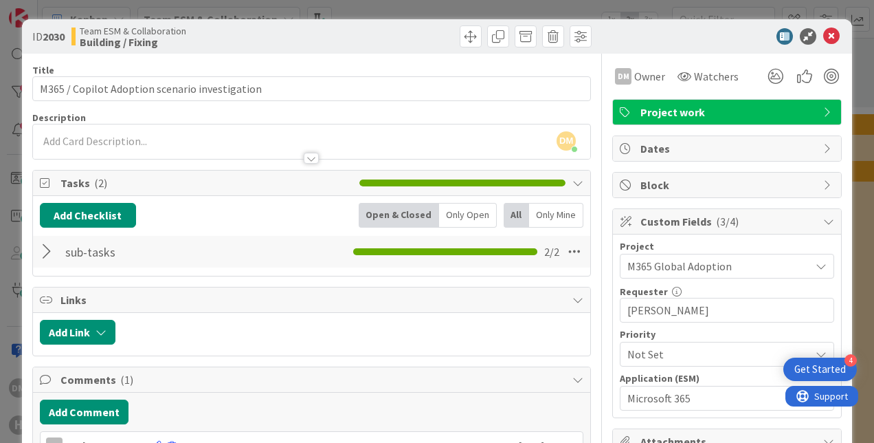
click at [120, 130] on div "DM [PERSON_NAME] just joined" at bounding box center [311, 141] width 557 height 34
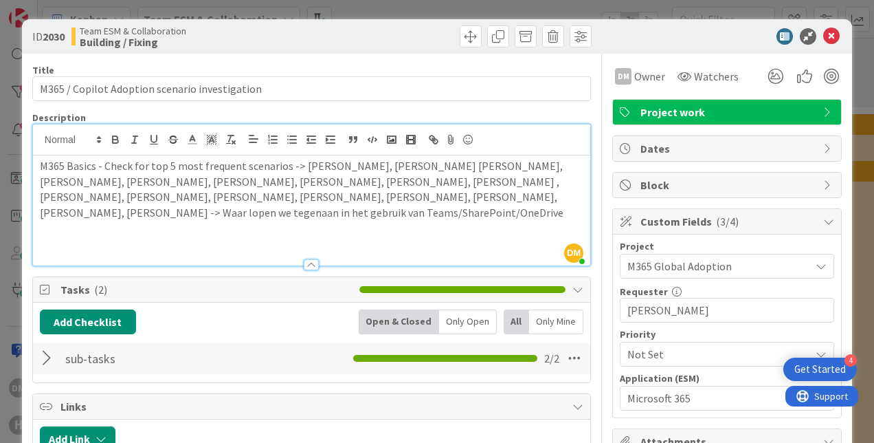
click at [88, 243] on p at bounding box center [312, 244] width 544 height 16
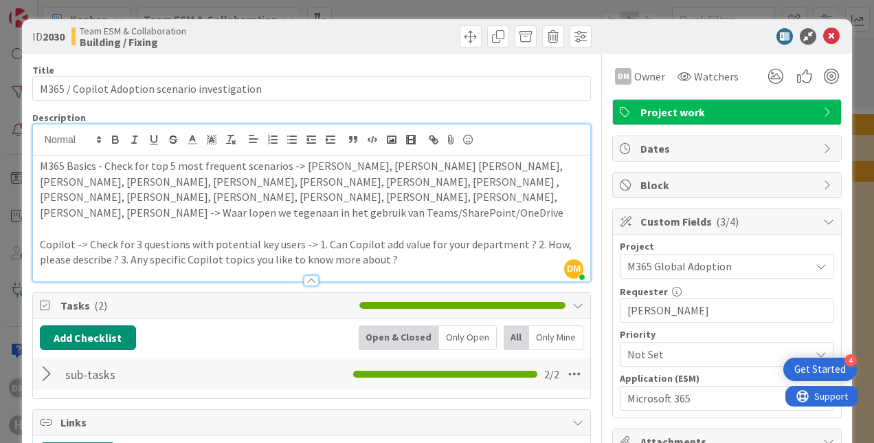
click at [36, 165] on div "M365 Basics - Check for top 5 most frequent scenarios -> [PERSON_NAME], [PERSON…" at bounding box center [311, 218] width 557 height 126
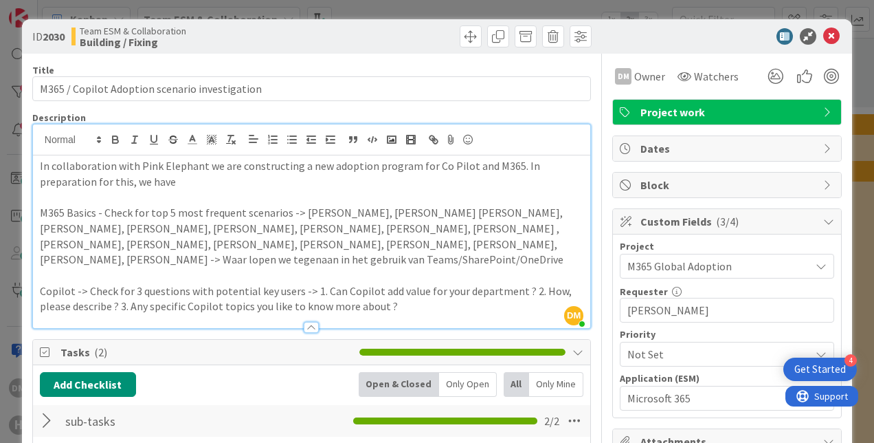
click at [177, 184] on p "In collaboration with Pink Elephant we are constructing a new adoption program …" at bounding box center [312, 173] width 544 height 31
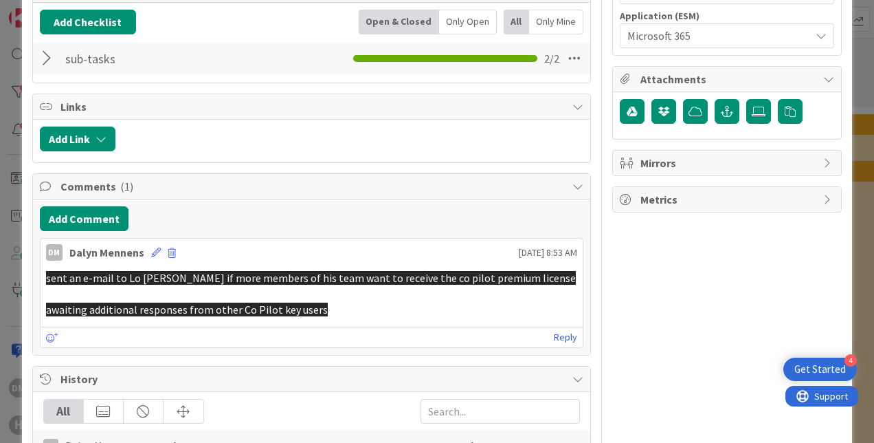
scroll to position [412, 0]
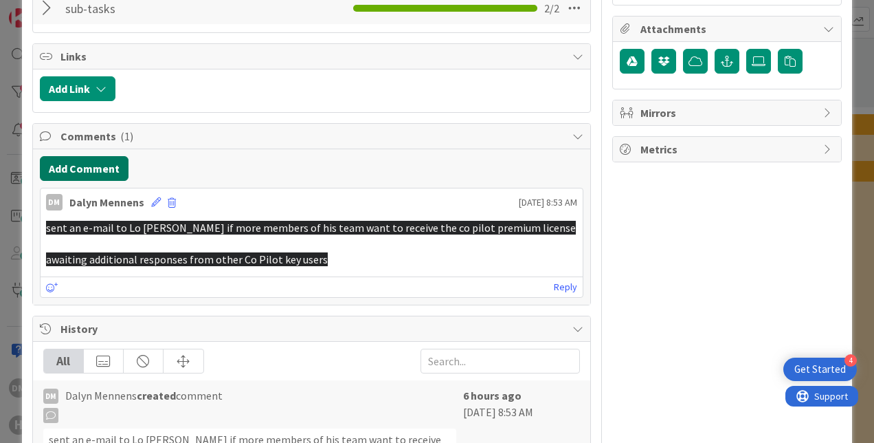
click at [109, 170] on button "Add Comment" at bounding box center [84, 168] width 89 height 25
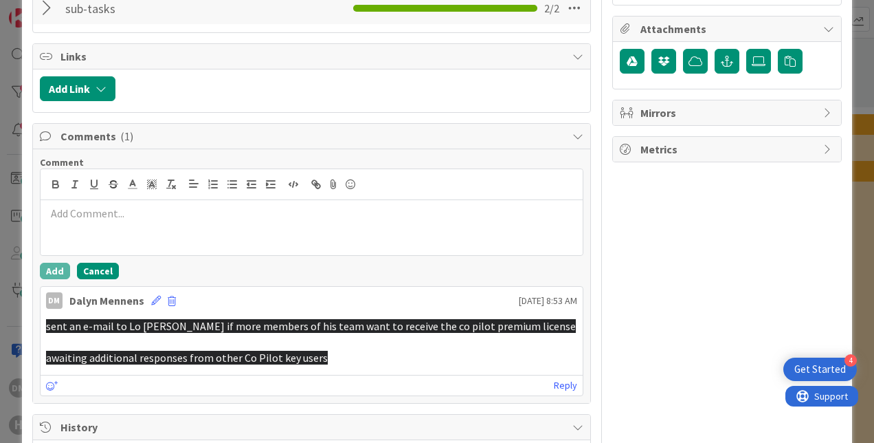
click at [82, 272] on button "Cancel" at bounding box center [98, 271] width 42 height 16
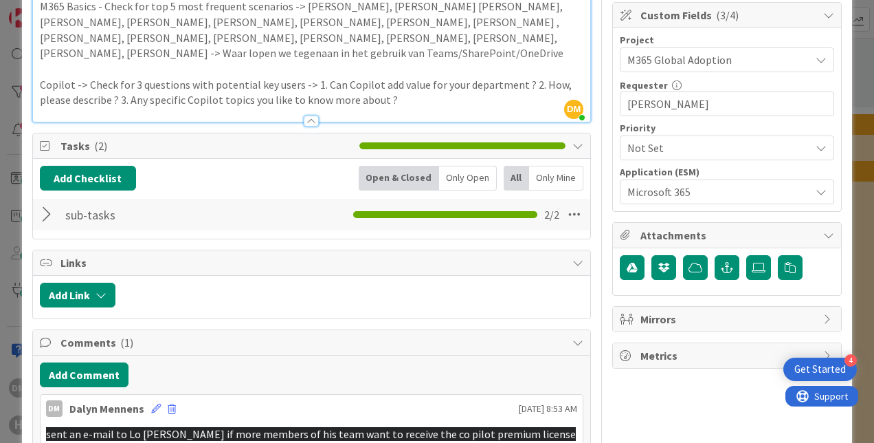
scroll to position [0, 0]
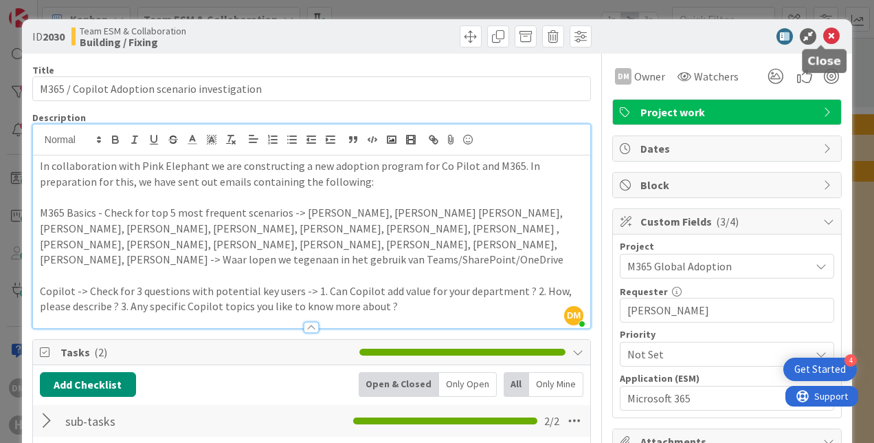
click at [736, 33] on icon at bounding box center [831, 36] width 16 height 16
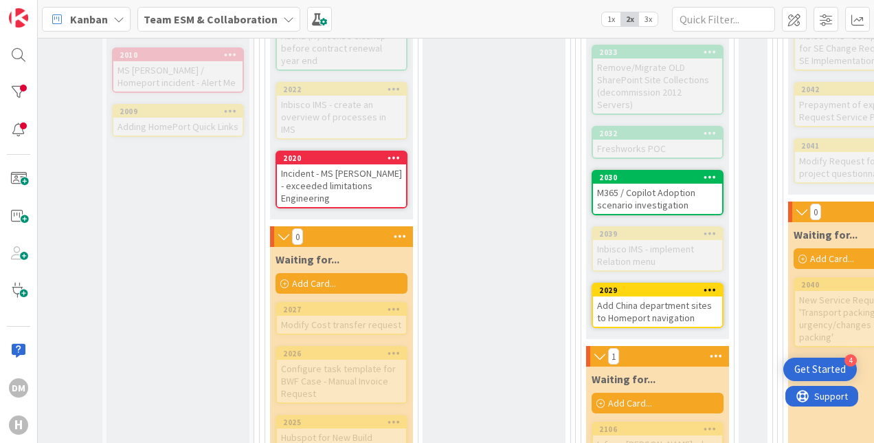
scroll to position [494, 83]
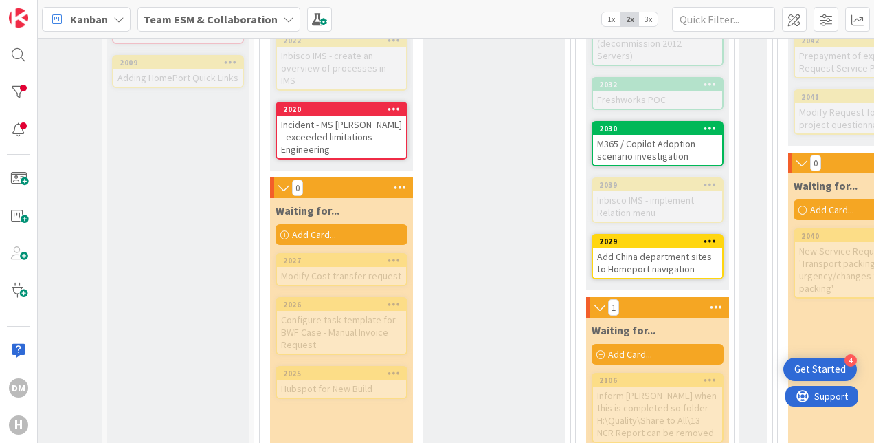
click at [678, 250] on div "Add China department sites to Homeport navigation" at bounding box center [657, 262] width 129 height 30
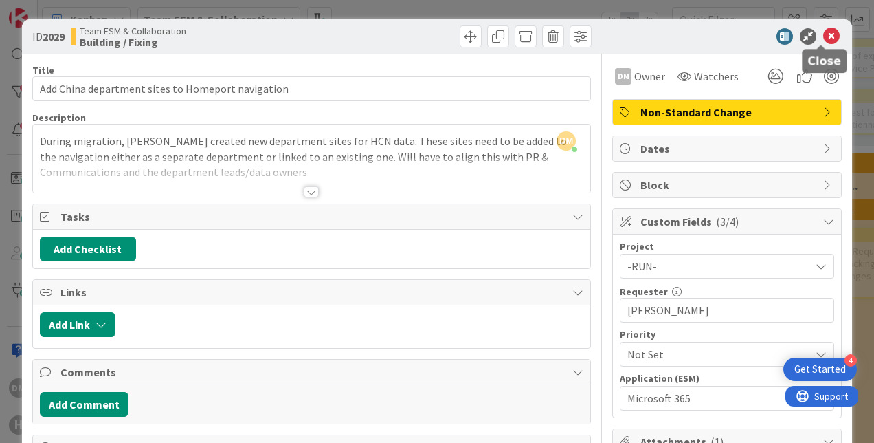
click at [736, 38] on icon at bounding box center [831, 36] width 16 height 16
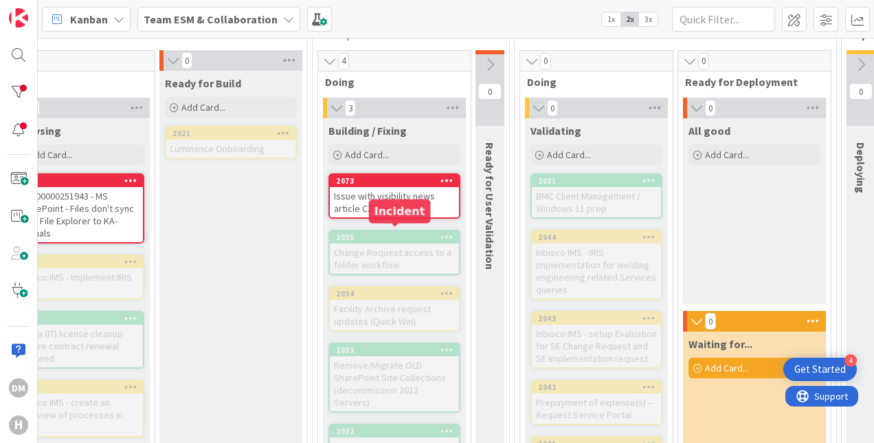
scroll to position [150, 346]
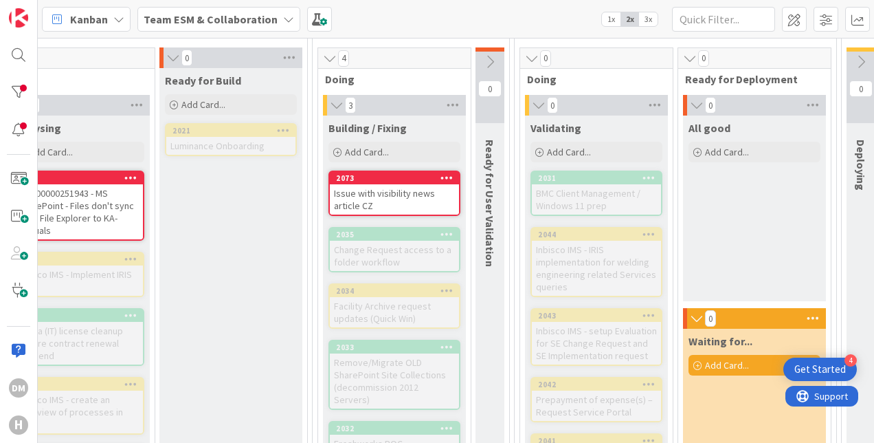
click at [400, 210] on div "Issue with visibility news article CZ" at bounding box center [394, 199] width 129 height 30
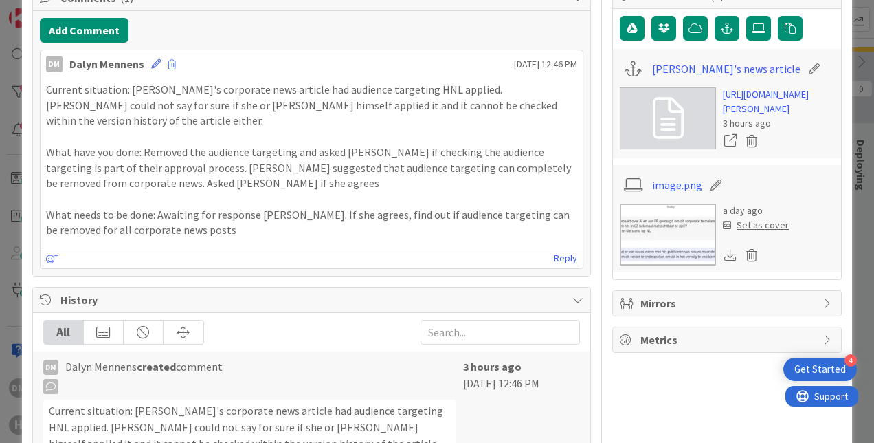
scroll to position [412, 0]
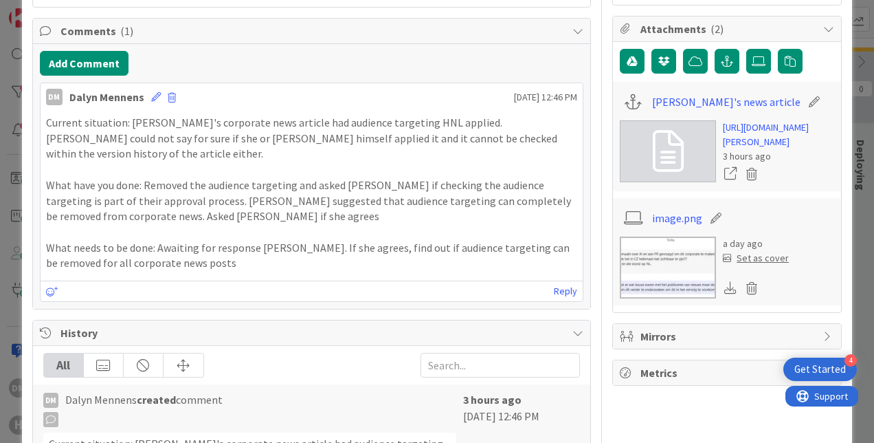
click at [559, 320] on div "History" at bounding box center [311, 332] width 557 height 25
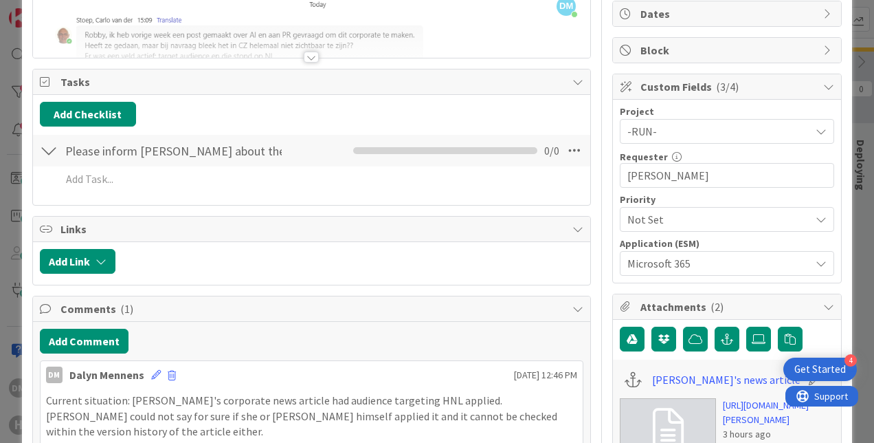
scroll to position [0, 0]
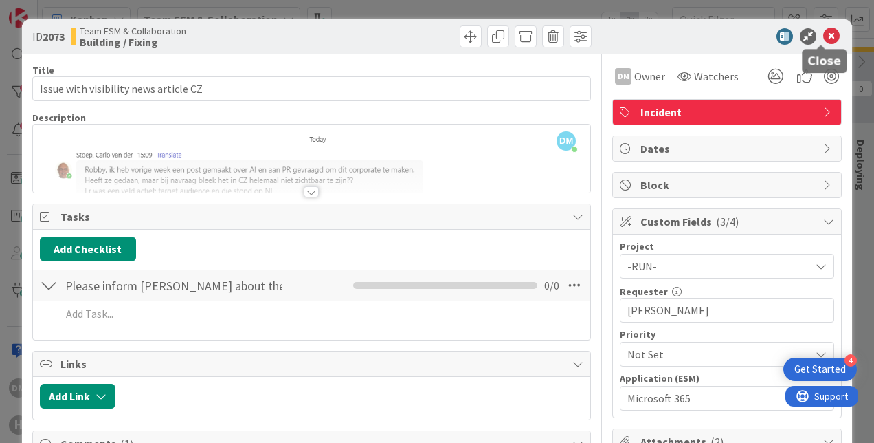
click at [736, 32] on icon at bounding box center [831, 36] width 16 height 16
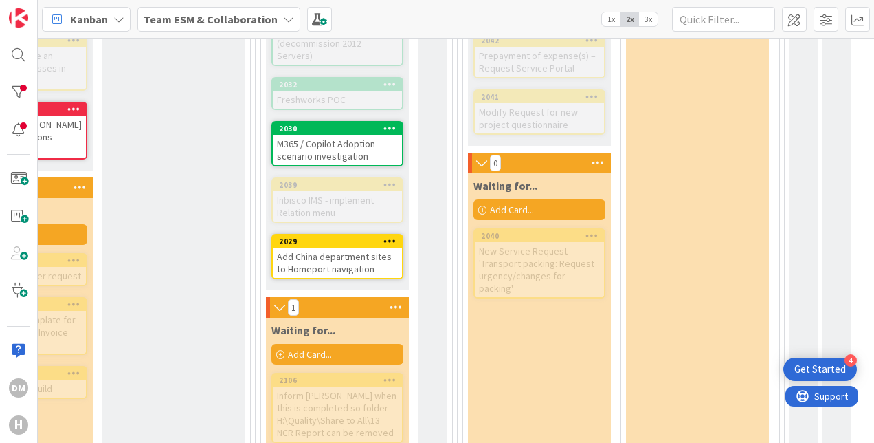
scroll to position [494, 399]
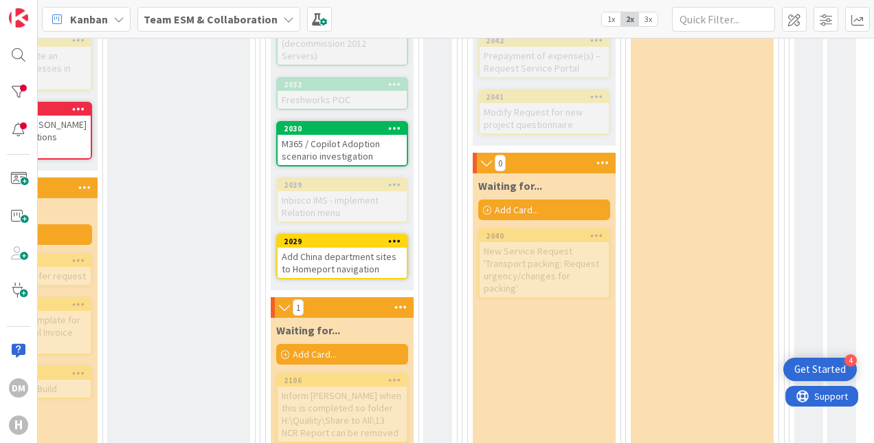
click at [643, 23] on span "3x" at bounding box center [648, 19] width 19 height 14
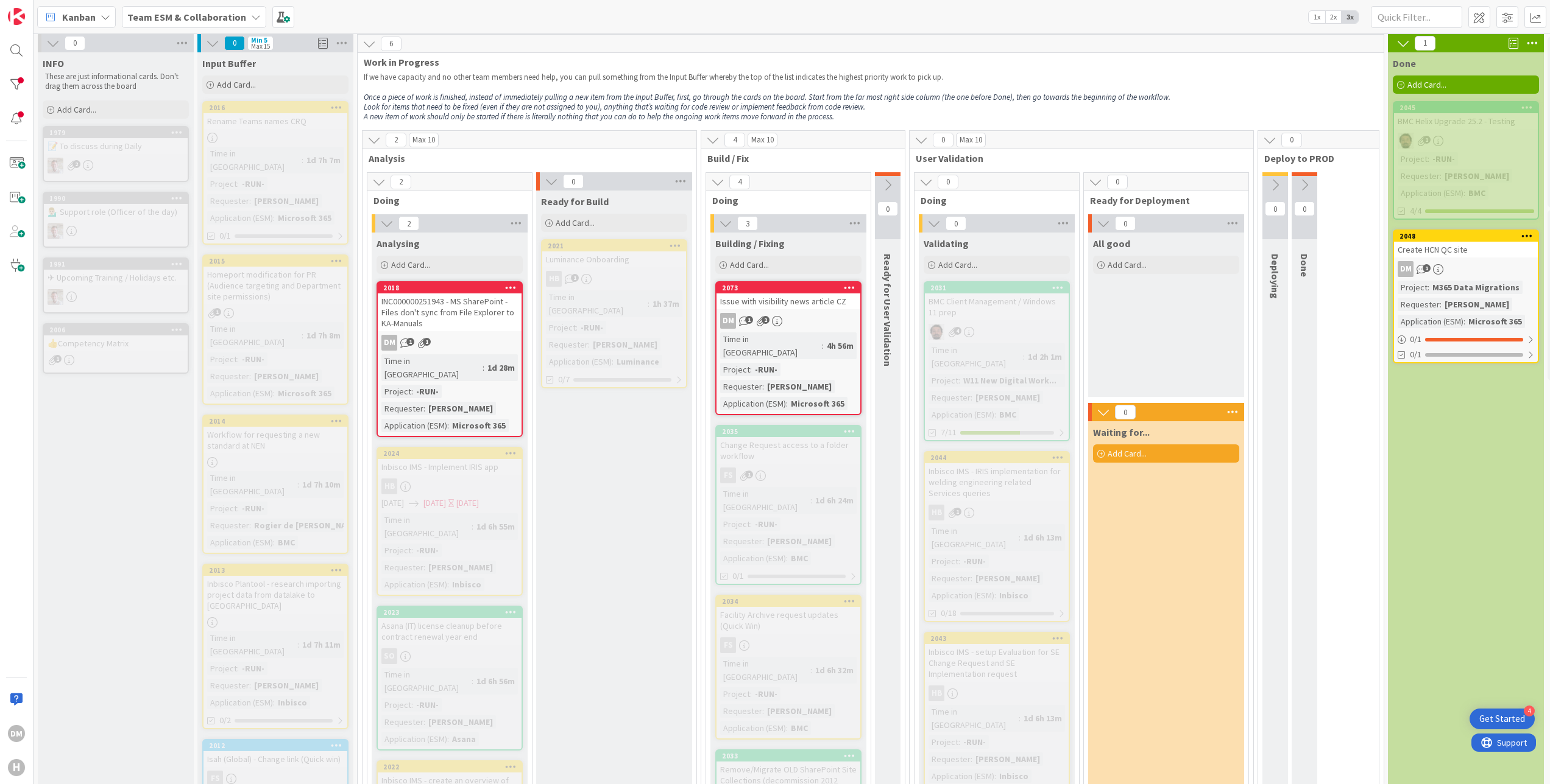
scroll to position [0, 0]
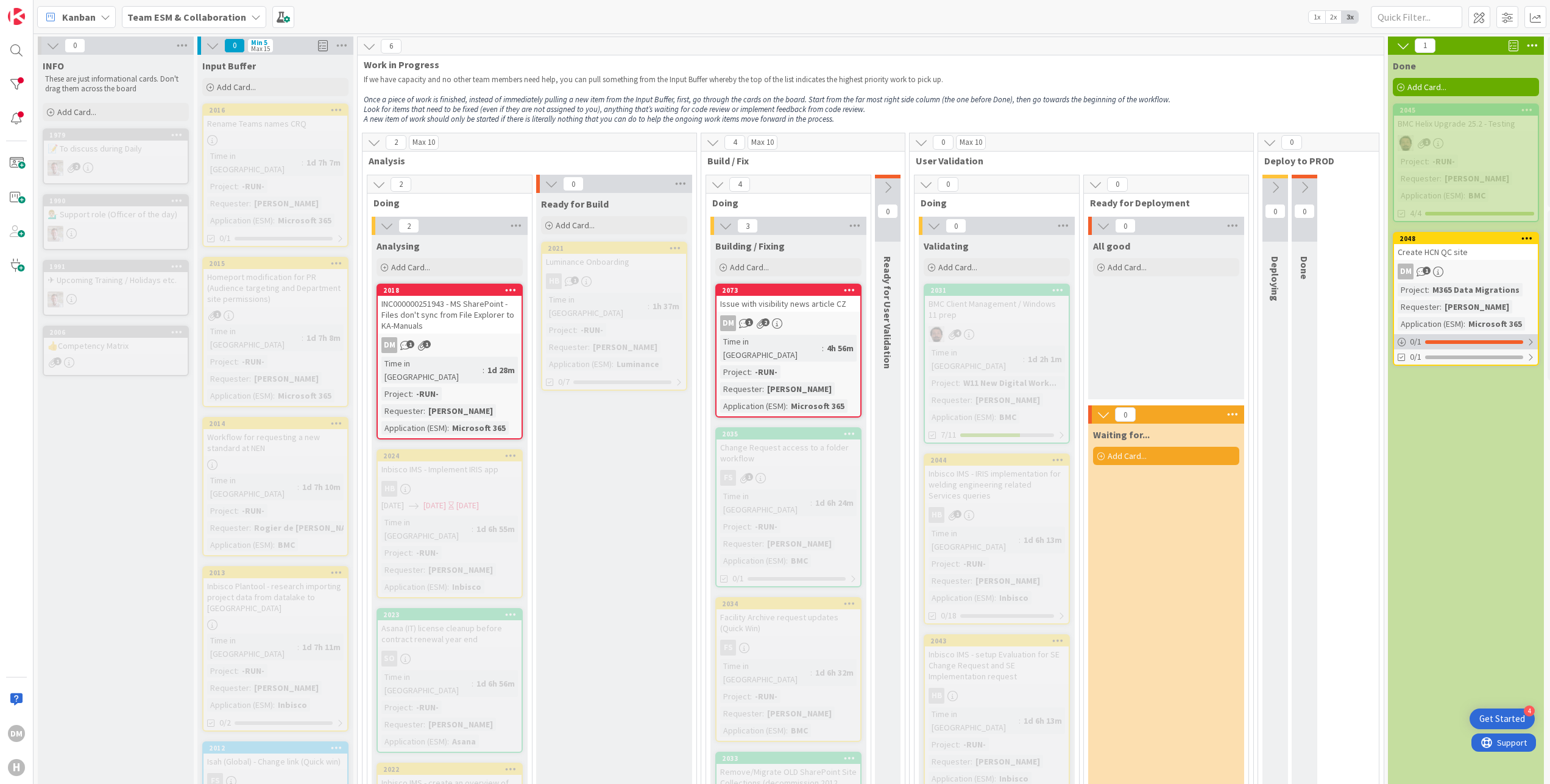
click at [652, 334] on div "0 / 1" at bounding box center [1466, 341] width 144 height 15
click at [652, 344] on span "0 / 1" at bounding box center [1415, 342] width 12 height 12
click at [652, 342] on div at bounding box center [1474, 342] width 98 height 4
click at [652, 371] on icon at bounding box center [1402, 374] width 9 height 9
click at [652, 399] on icon at bounding box center [1402, 403] width 10 height 10
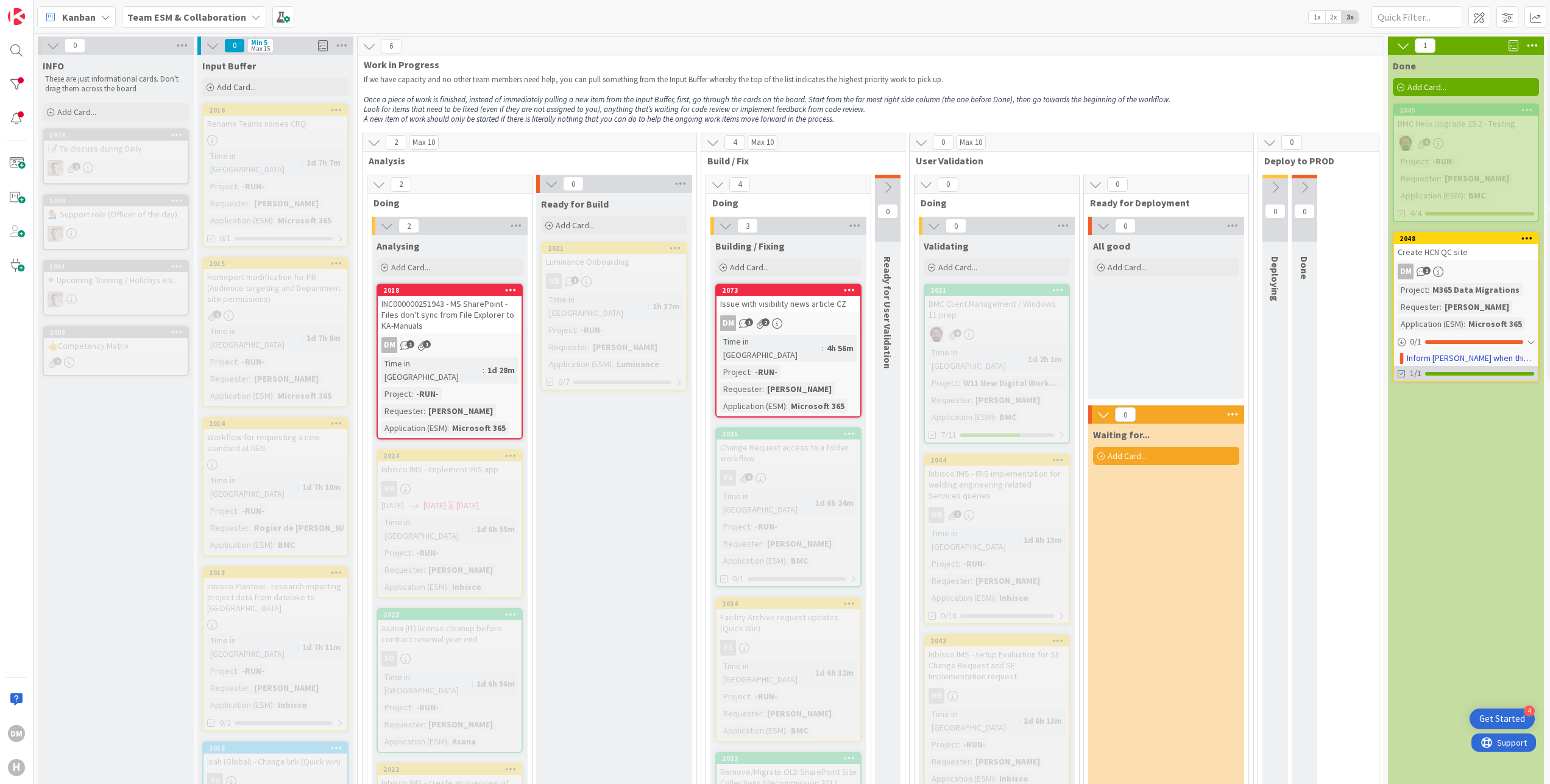
click at [652, 372] on div at bounding box center [1479, 374] width 109 height 4
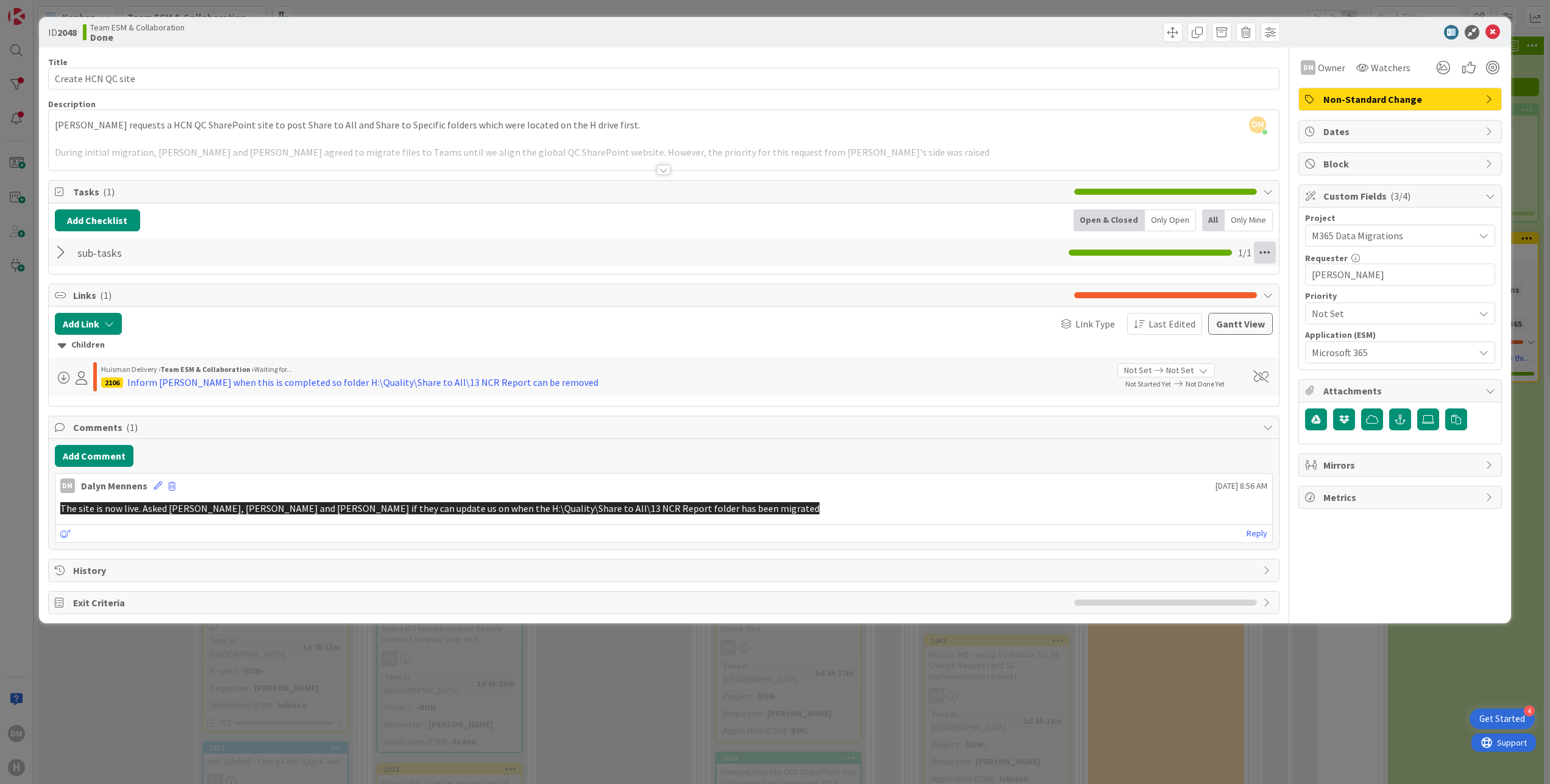
click at [652, 250] on icon at bounding box center [1265, 252] width 22 height 22
click at [652, 330] on link "Delete Checklist" at bounding box center [1181, 333] width 183 height 18
click at [652, 313] on button "Delete" at bounding box center [1125, 312] width 46 height 22
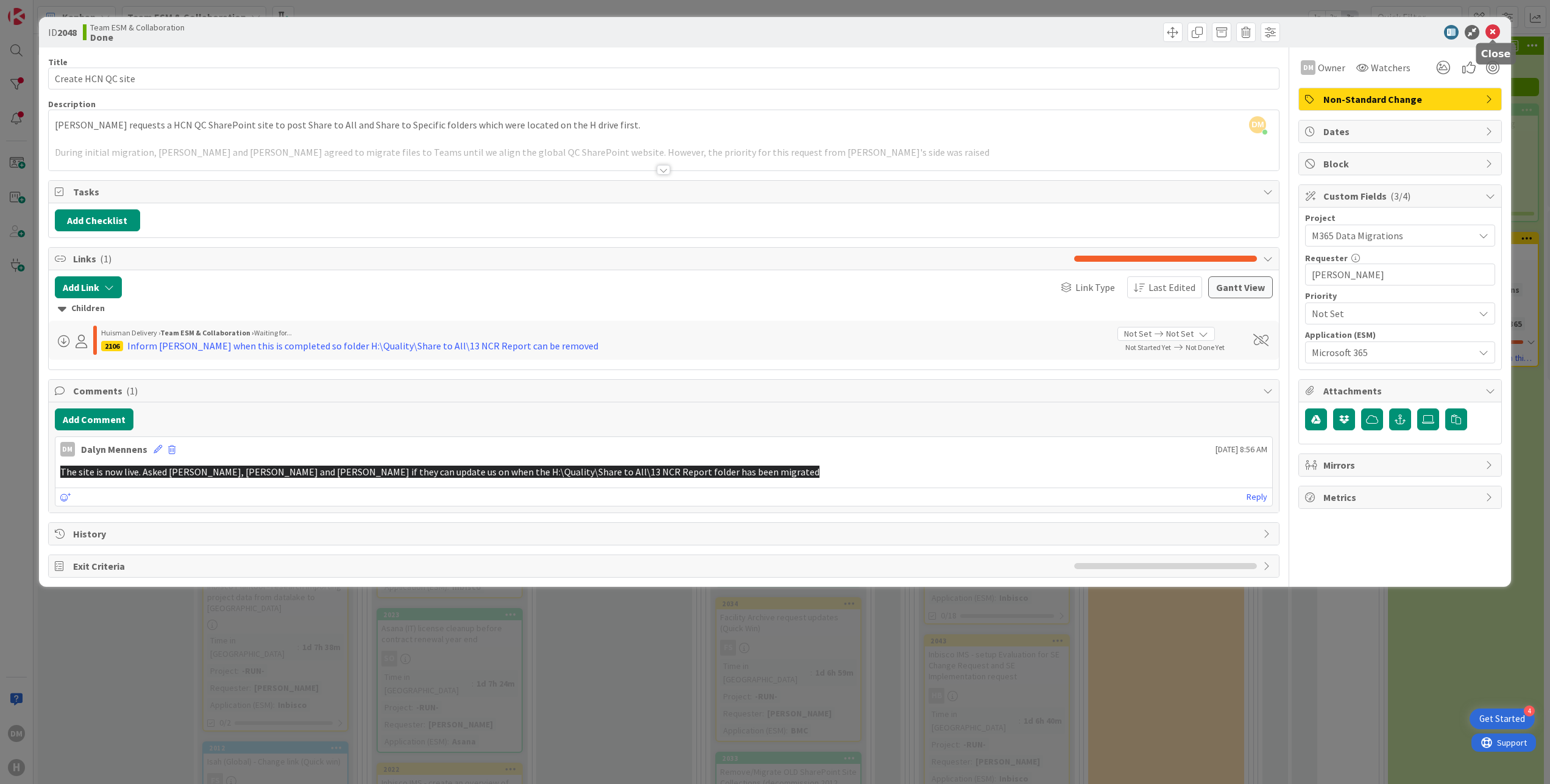
click at [652, 29] on icon at bounding box center [1492, 32] width 14 height 14
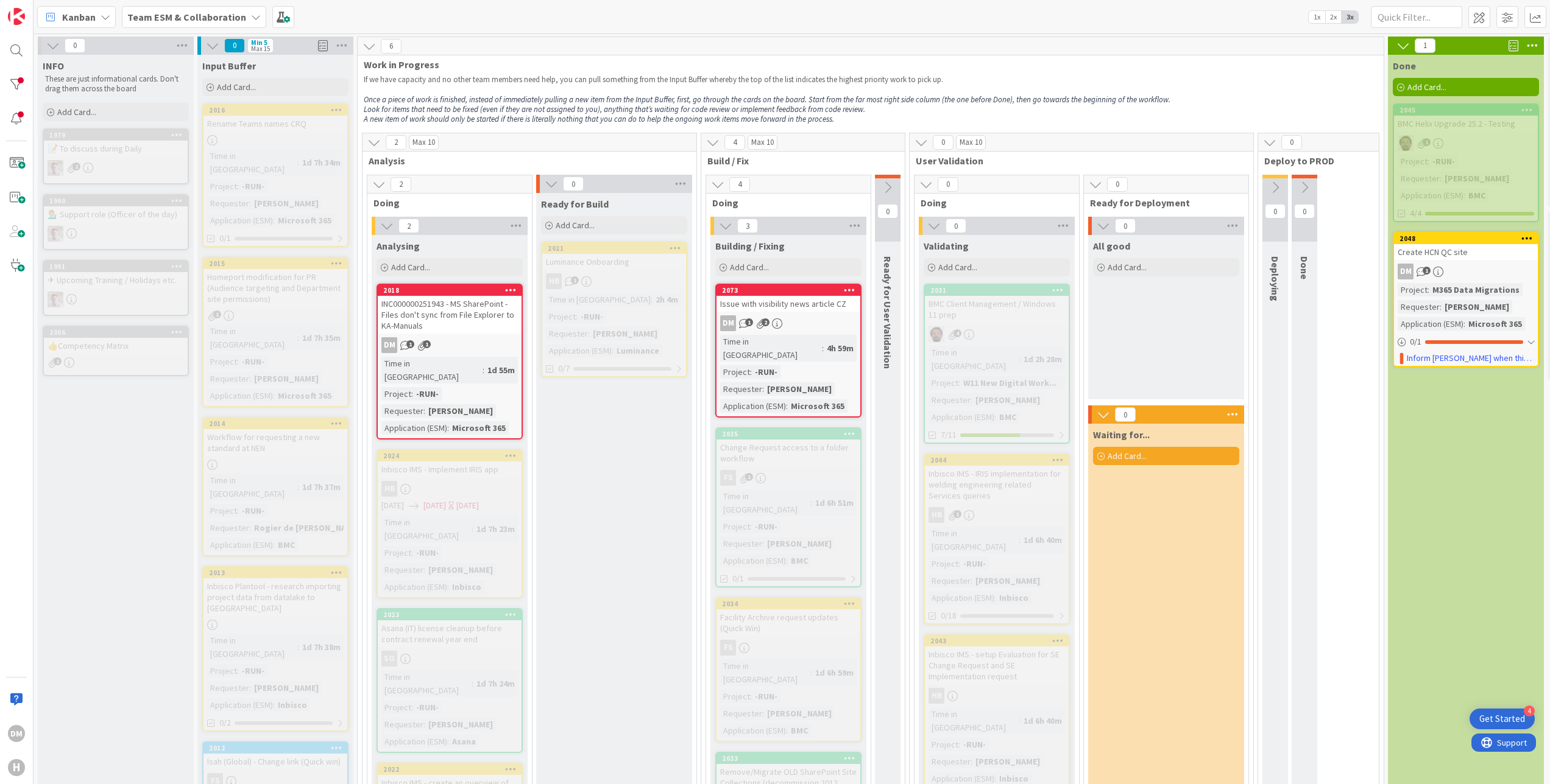
click at [652, 40] on icon at bounding box center [1402, 45] width 13 height 13
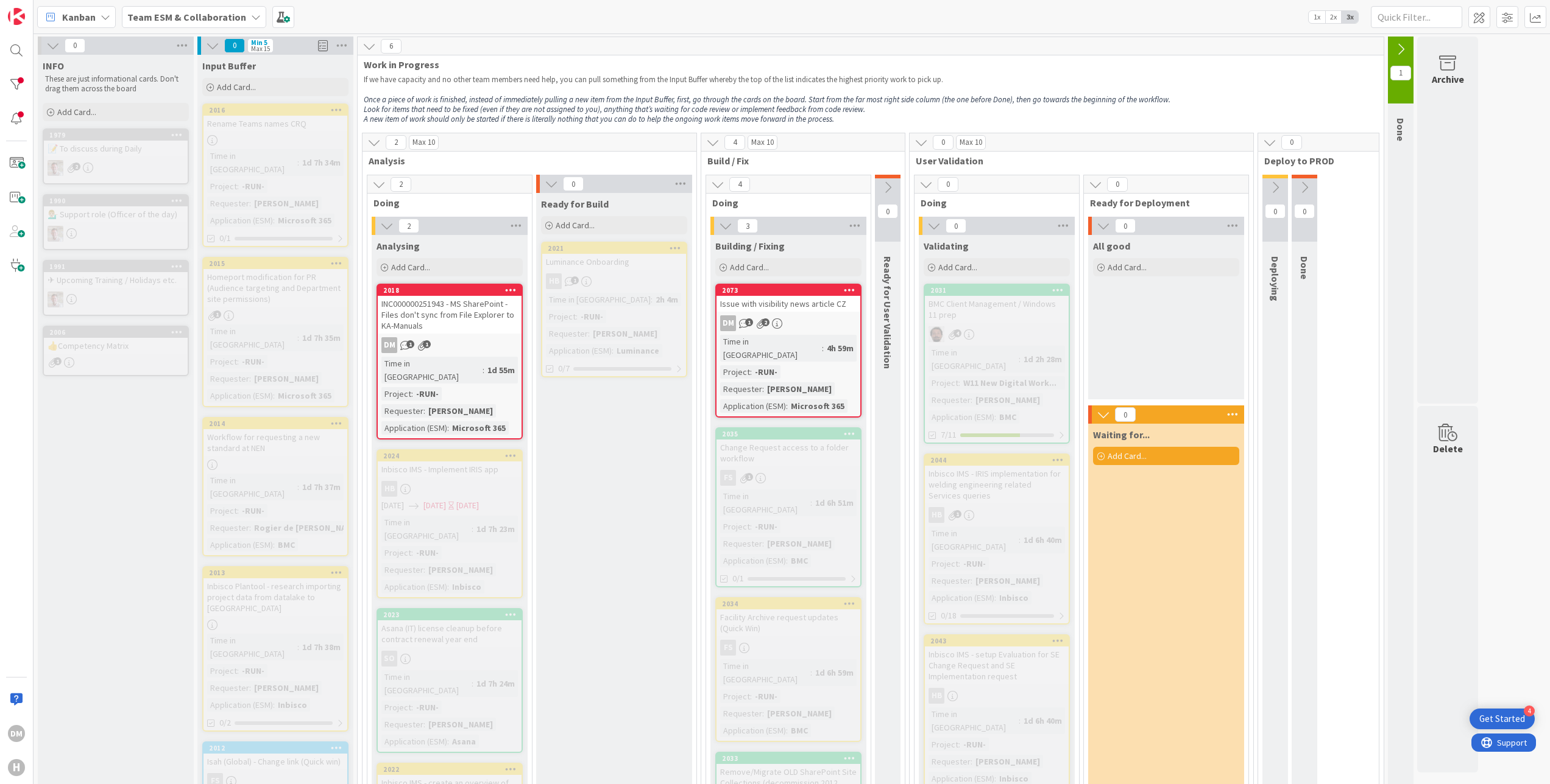
scroll to position [121, 0]
